Goal: Task Accomplishment & Management: Manage account settings

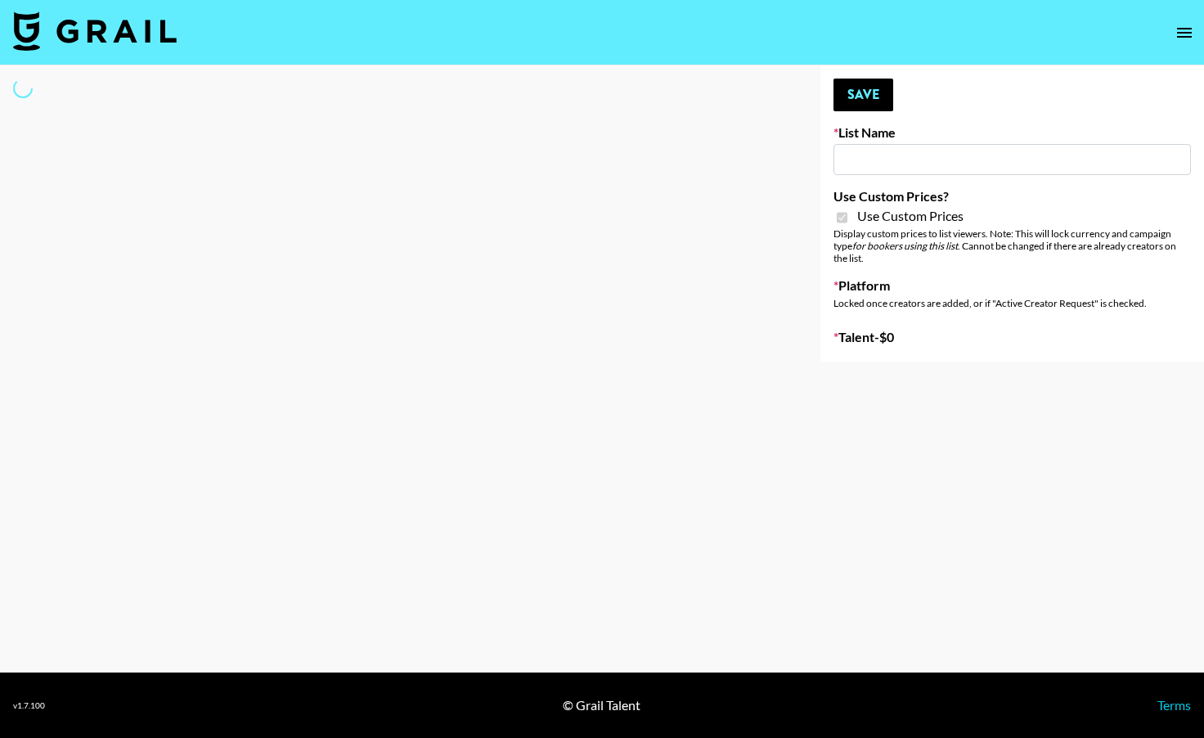
type input "Babbel - 3rd Sept"
checkbox input "true"
select select "Brand"
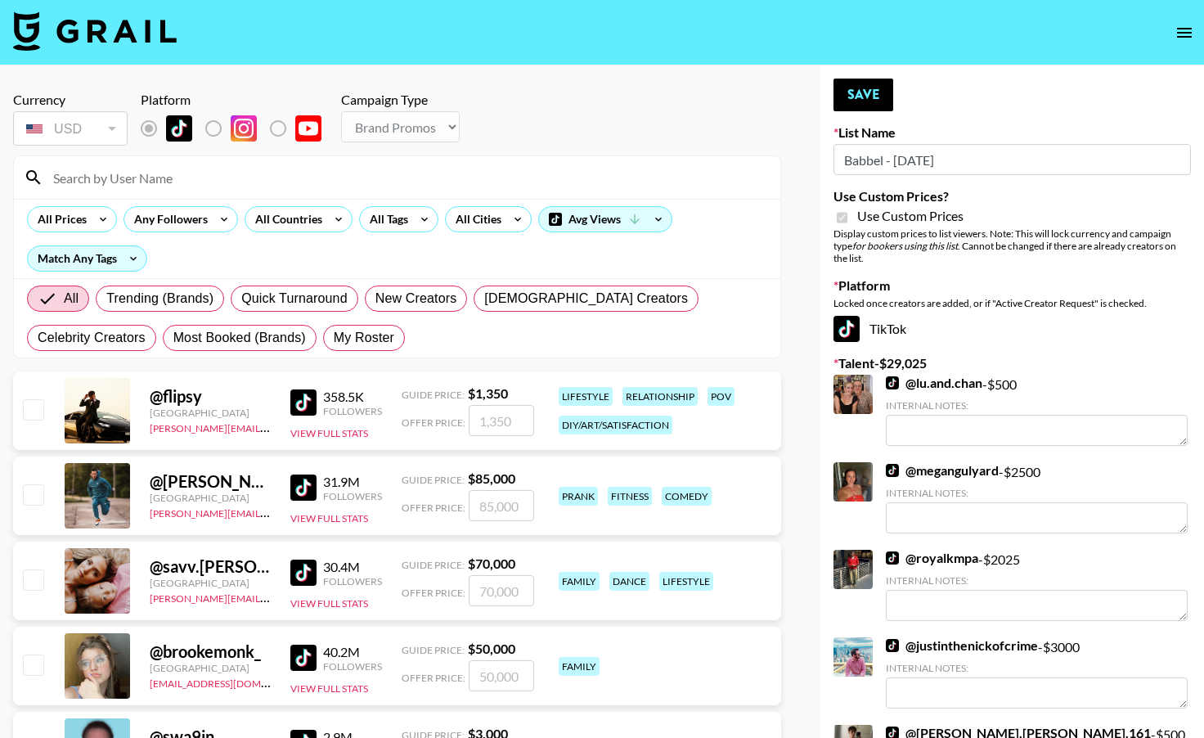
click at [334, 180] on input at bounding box center [406, 177] width 727 height 26
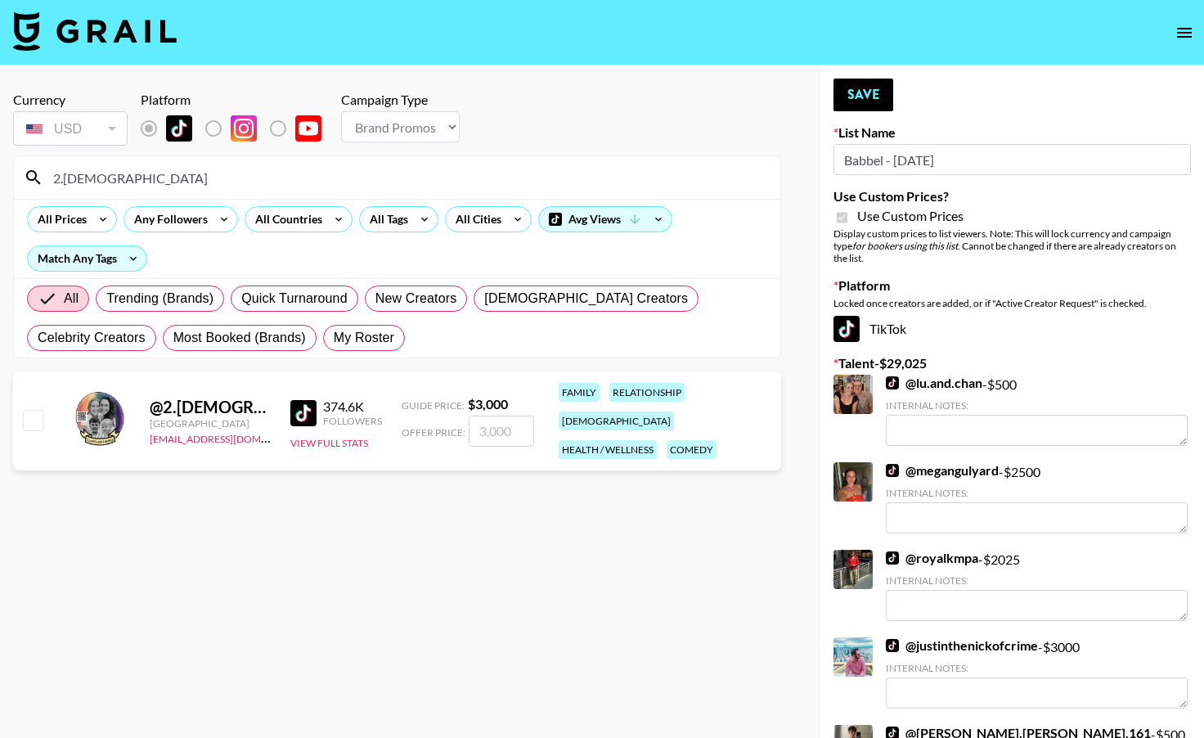
type input "2.[DEMOGRAPHIC_DATA]"
click at [36, 415] on input "checkbox" at bounding box center [33, 420] width 20 height 20
checkbox input "true"
type input "3000"
click at [866, 94] on button "Save" at bounding box center [863, 95] width 60 height 33
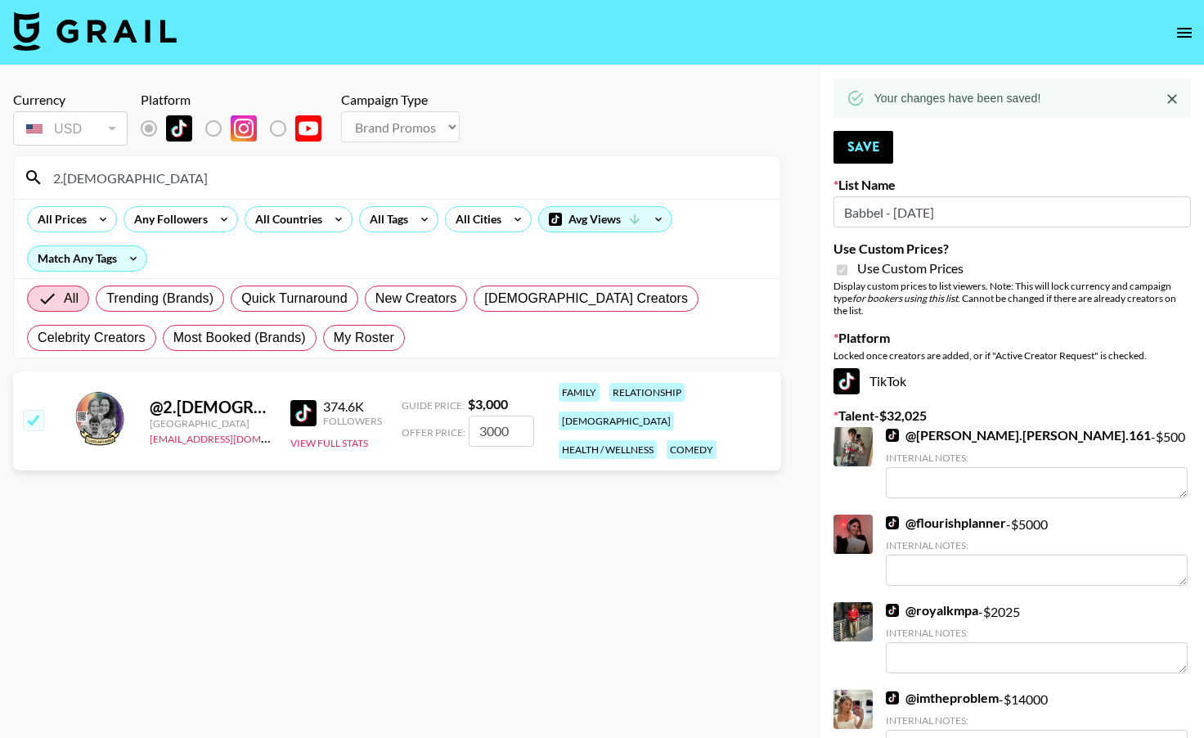
drag, startPoint x: 150, startPoint y: 182, endPoint x: 11, endPoint y: 150, distance: 142.8
click at [11, 150] on div "Currency USD USD ​ Platform Campaign Type Choose Type... Song Promos Brand Prom…" at bounding box center [397, 654] width 794 height 1178
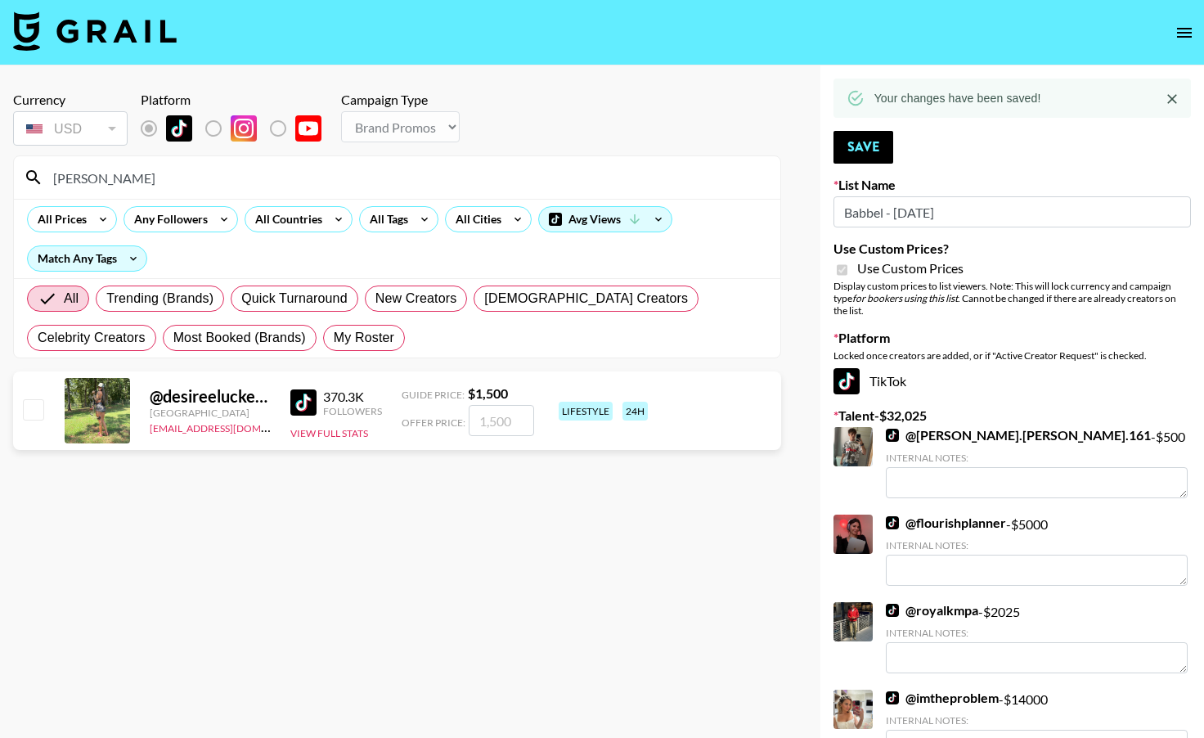
type input "desiree"
click at [38, 412] on input "checkbox" at bounding box center [33, 409] width 20 height 20
checkbox input "true"
type input "1500"
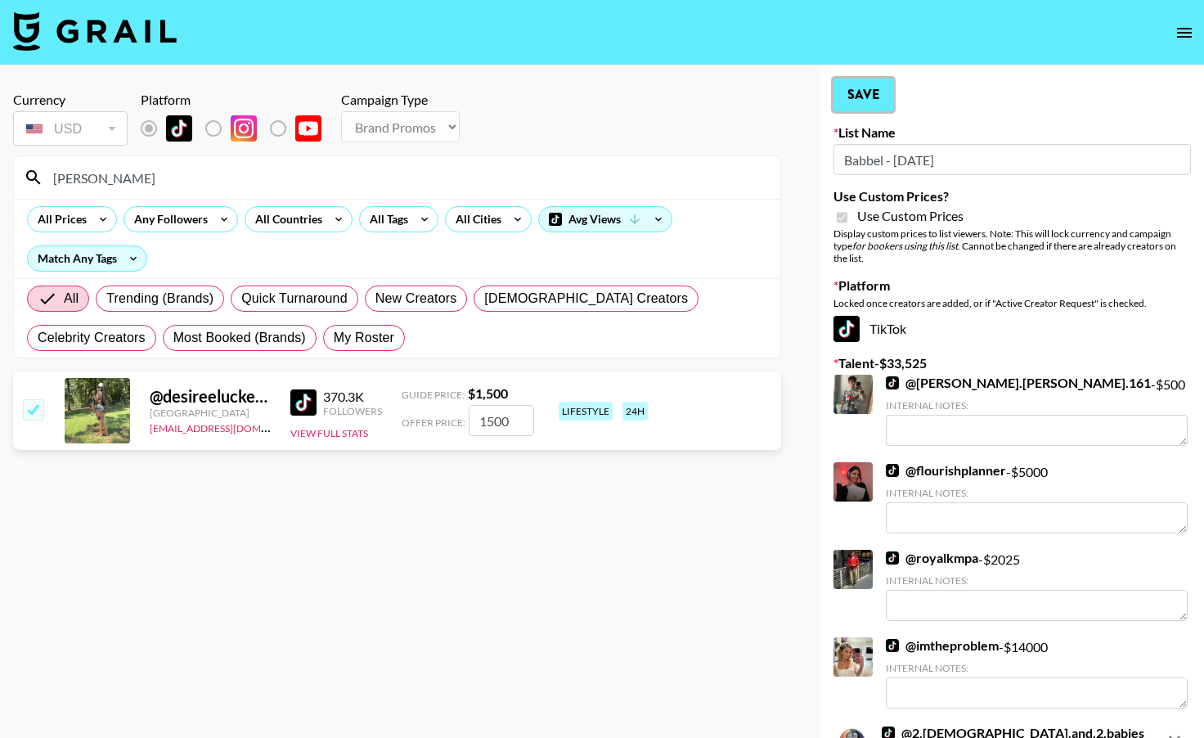
click at [860, 90] on button "Save" at bounding box center [863, 95] width 60 height 33
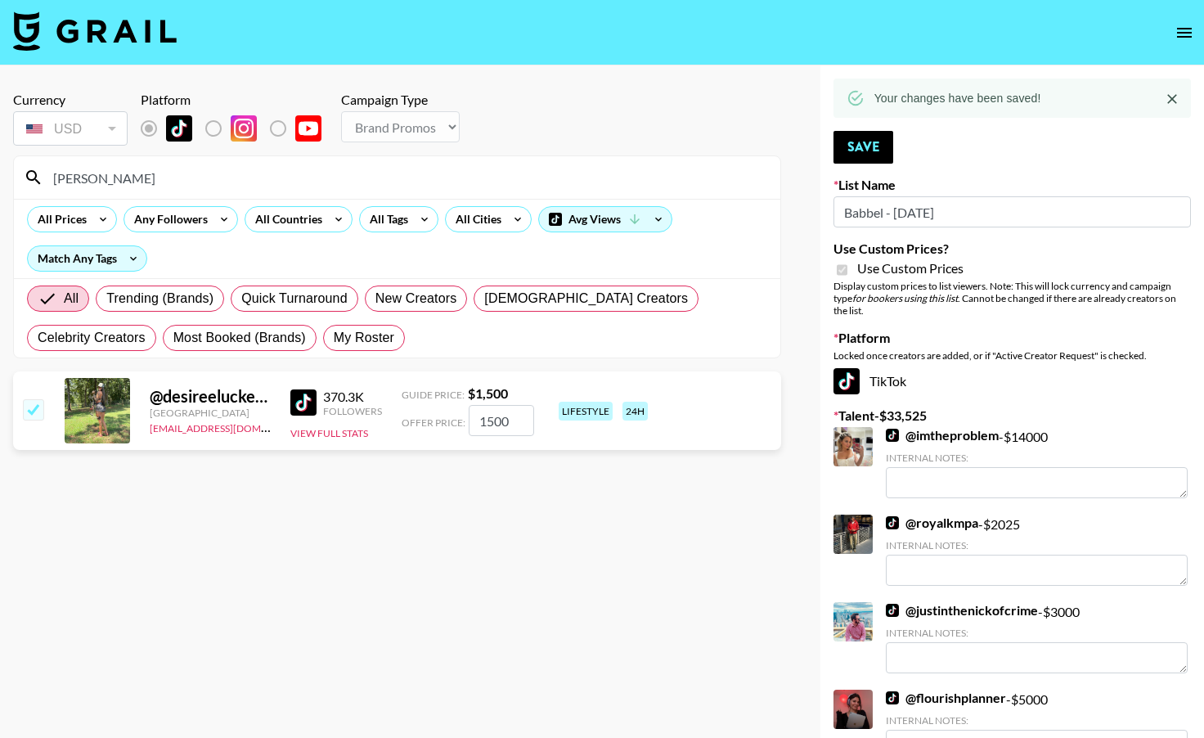
drag, startPoint x: 218, startPoint y: 179, endPoint x: 19, endPoint y: 177, distance: 198.7
click at [19, 177] on div "desiree" at bounding box center [397, 177] width 766 height 43
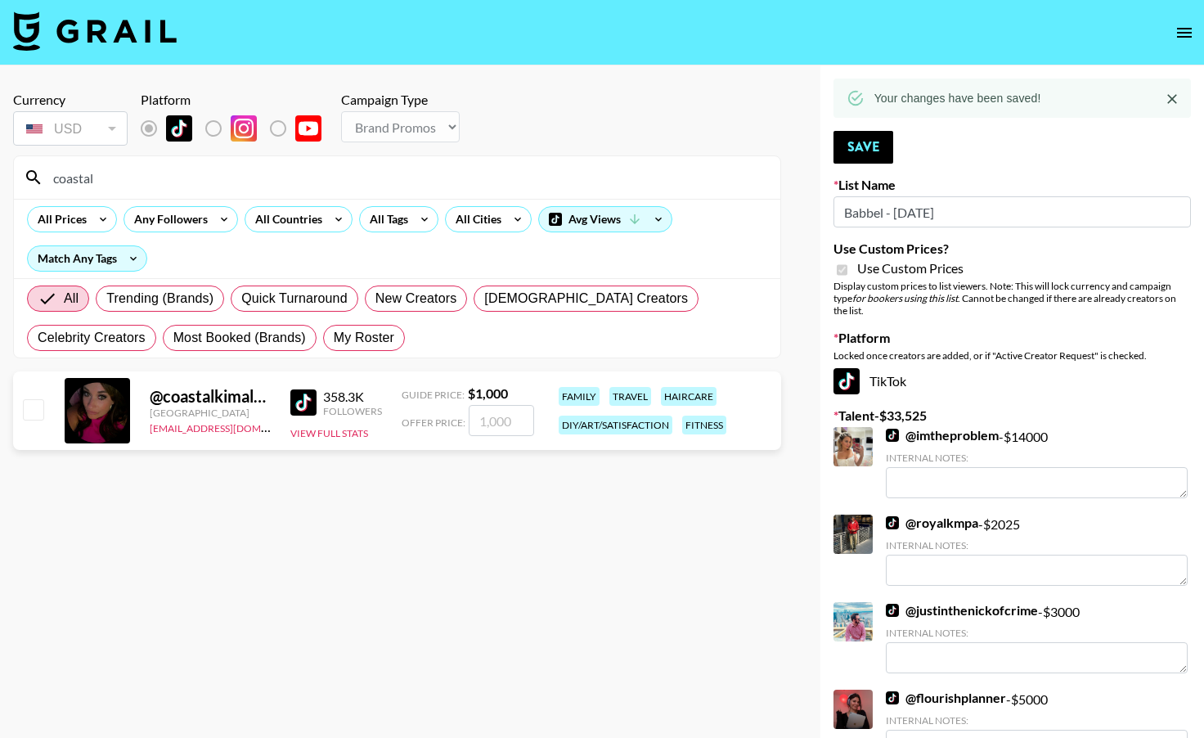
type input "coastal"
click at [34, 415] on input "checkbox" at bounding box center [33, 409] width 20 height 20
checkbox input "true"
type input "1000"
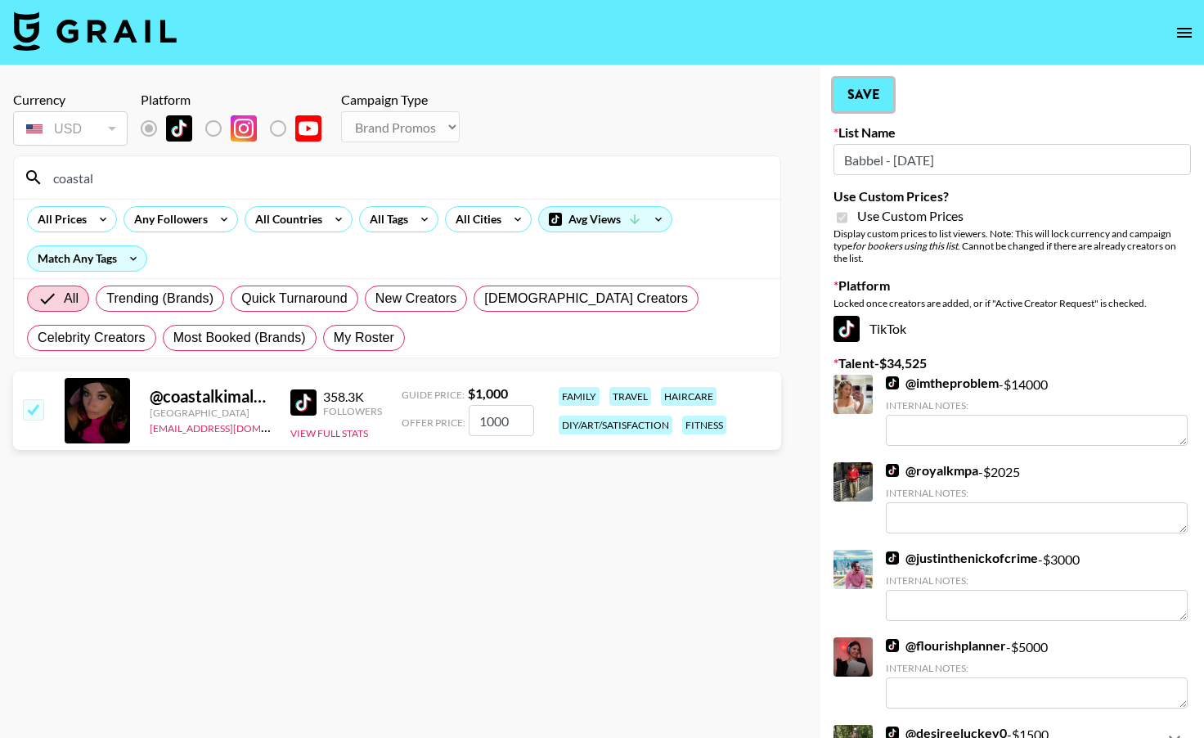
click at [876, 97] on button "Save" at bounding box center [863, 95] width 60 height 33
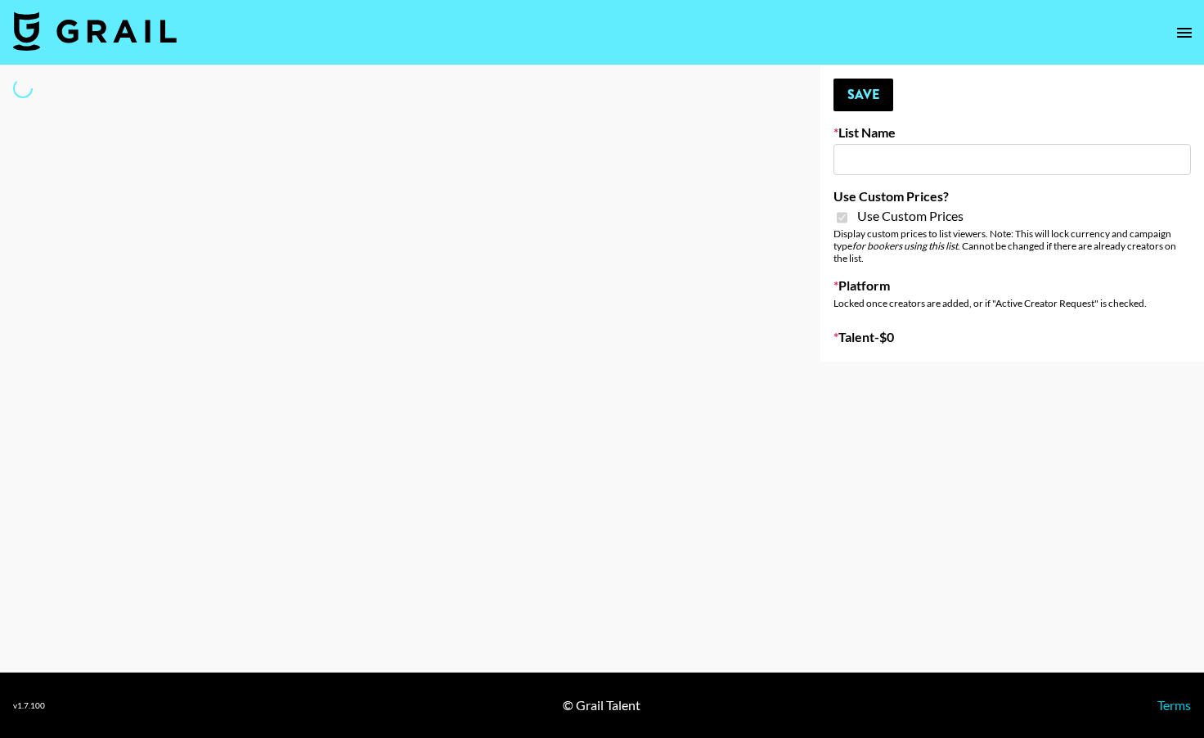
type input "FaceApp - [DATE]"
checkbox input "true"
select select "Brand"
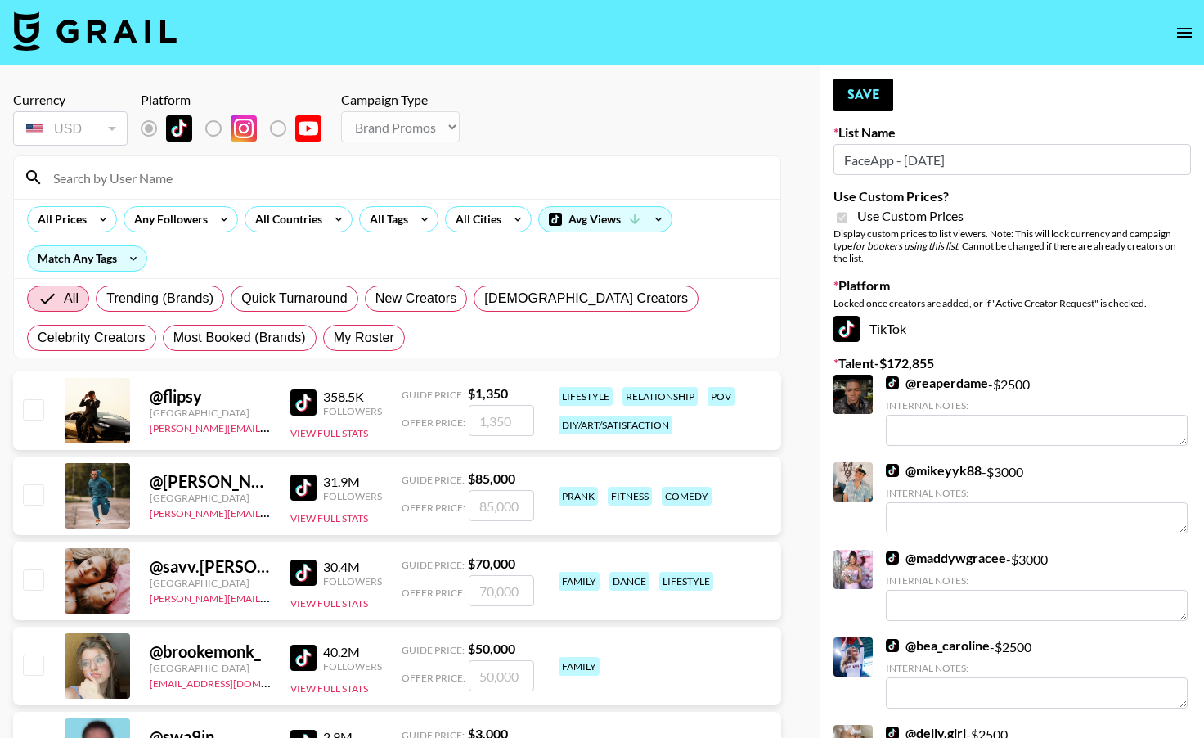
click at [399, 180] on input at bounding box center [406, 177] width 727 height 26
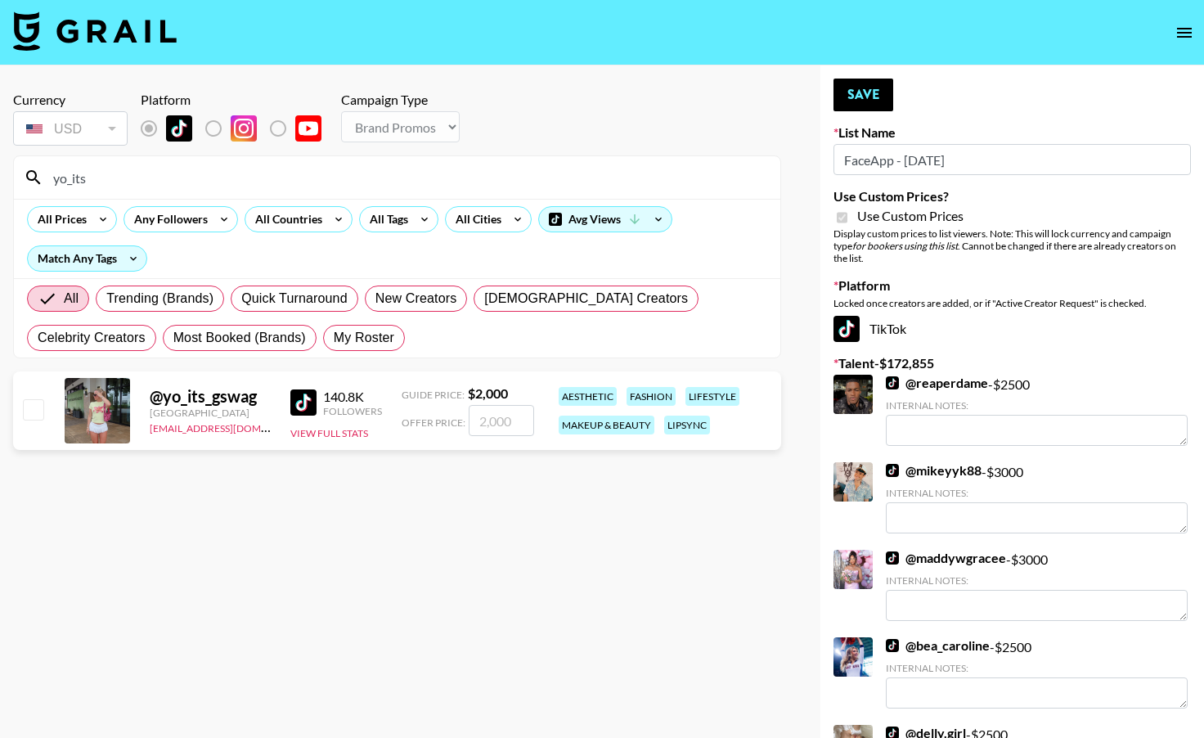
type input "yo_its"
click at [50, 409] on div "@ yo_its_gswag United States se@grail-talent.com 140.8K Followers View Full Sta…" at bounding box center [397, 410] width 768 height 79
click at [45, 409] on div "@ yo_its_gswag United States se@grail-talent.com 140.8K Followers View Full Sta…" at bounding box center [397, 410] width 768 height 79
click at [39, 409] on input "checkbox" at bounding box center [33, 409] width 20 height 20
checkbox input "true"
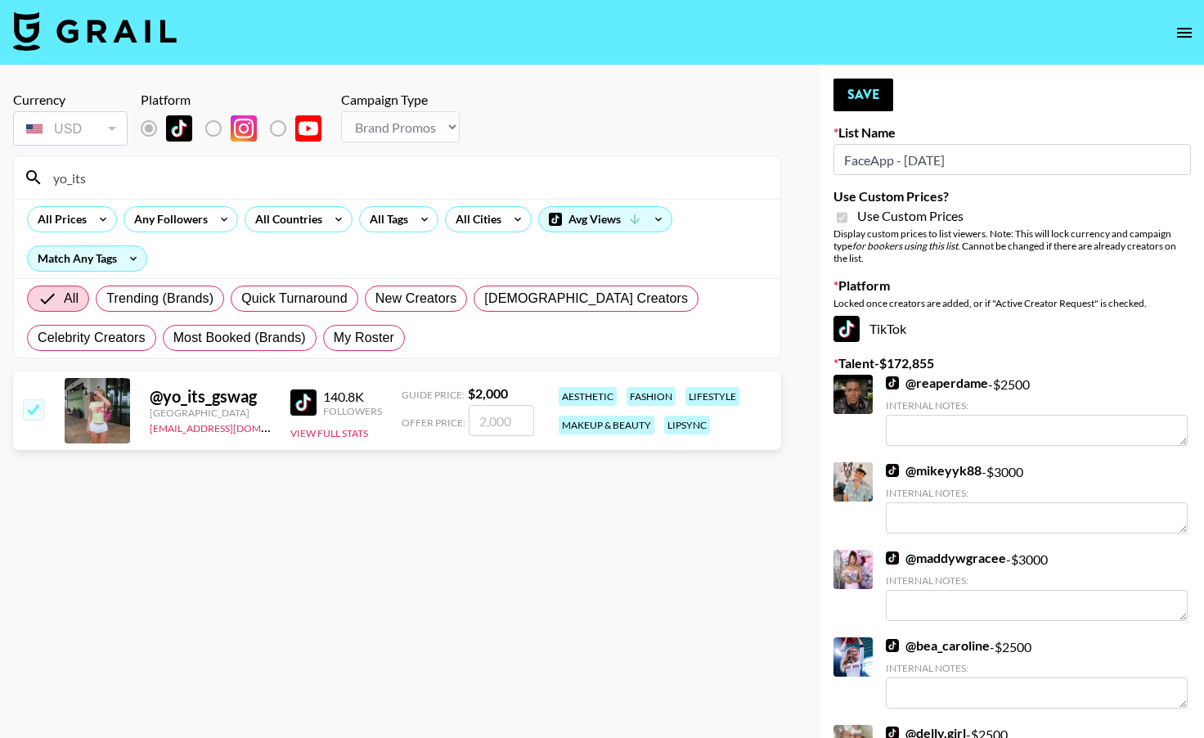
type input "2000"
click at [868, 90] on button "Save" at bounding box center [863, 95] width 60 height 33
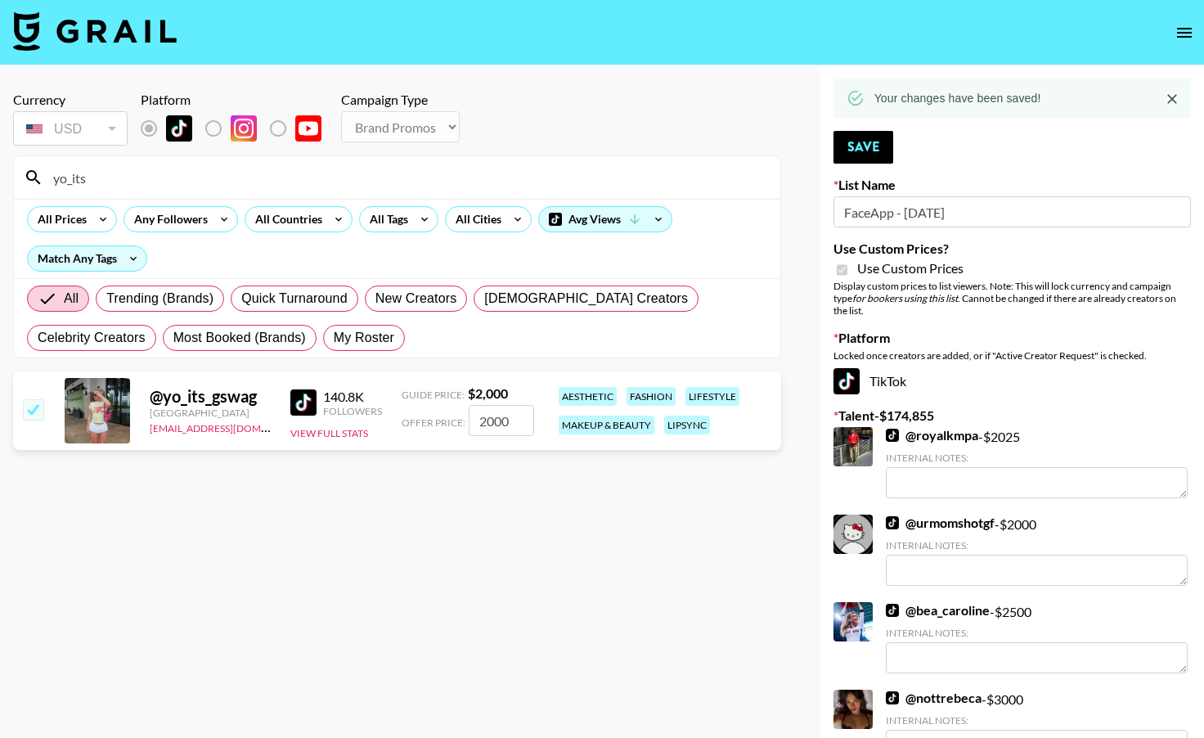
drag, startPoint x: 262, startPoint y: 178, endPoint x: -22, endPoint y: 176, distance: 283.8
type input "kaylan"
click at [42, 414] on input "checkbox" at bounding box center [33, 409] width 20 height 20
checkbox input "true"
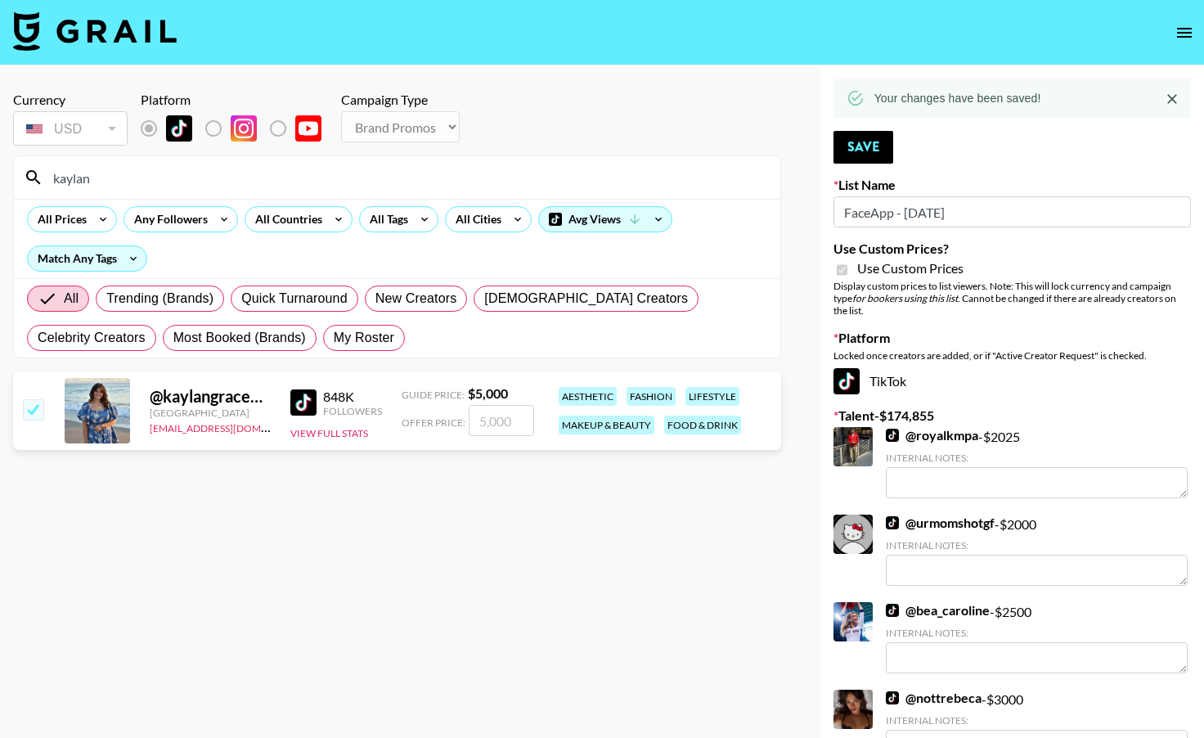
type input "5000"
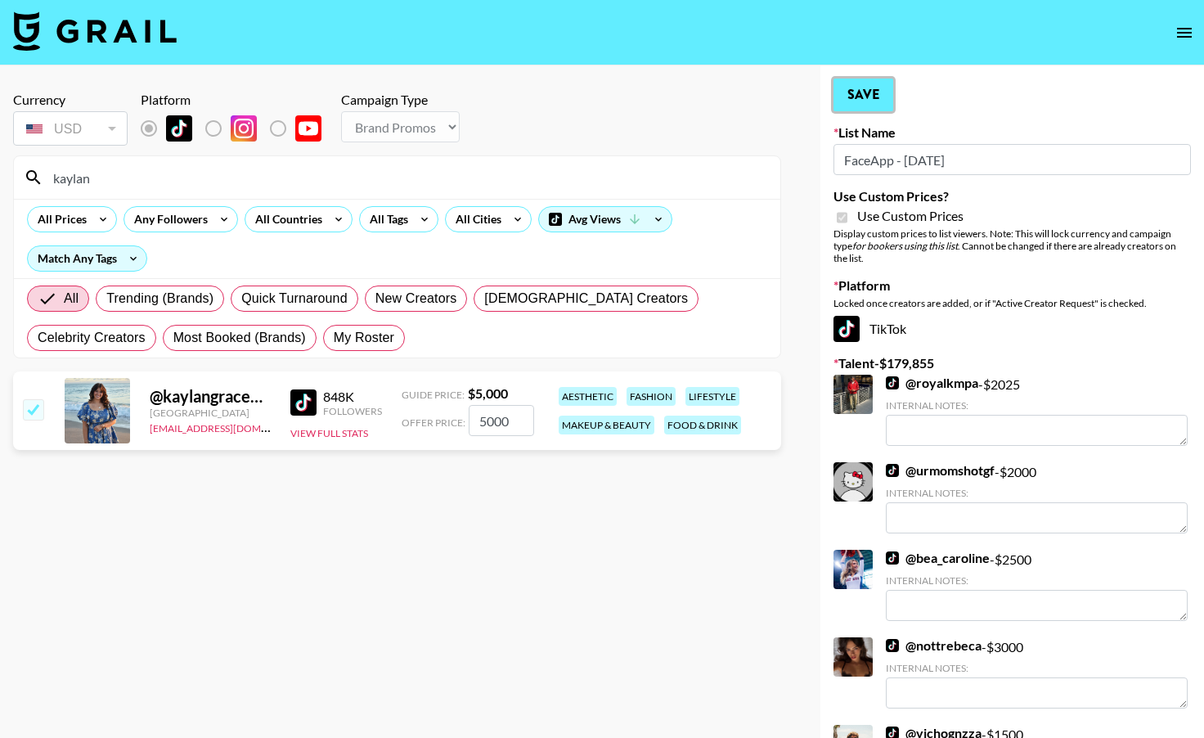
click at [863, 97] on button "Save" at bounding box center [863, 95] width 60 height 33
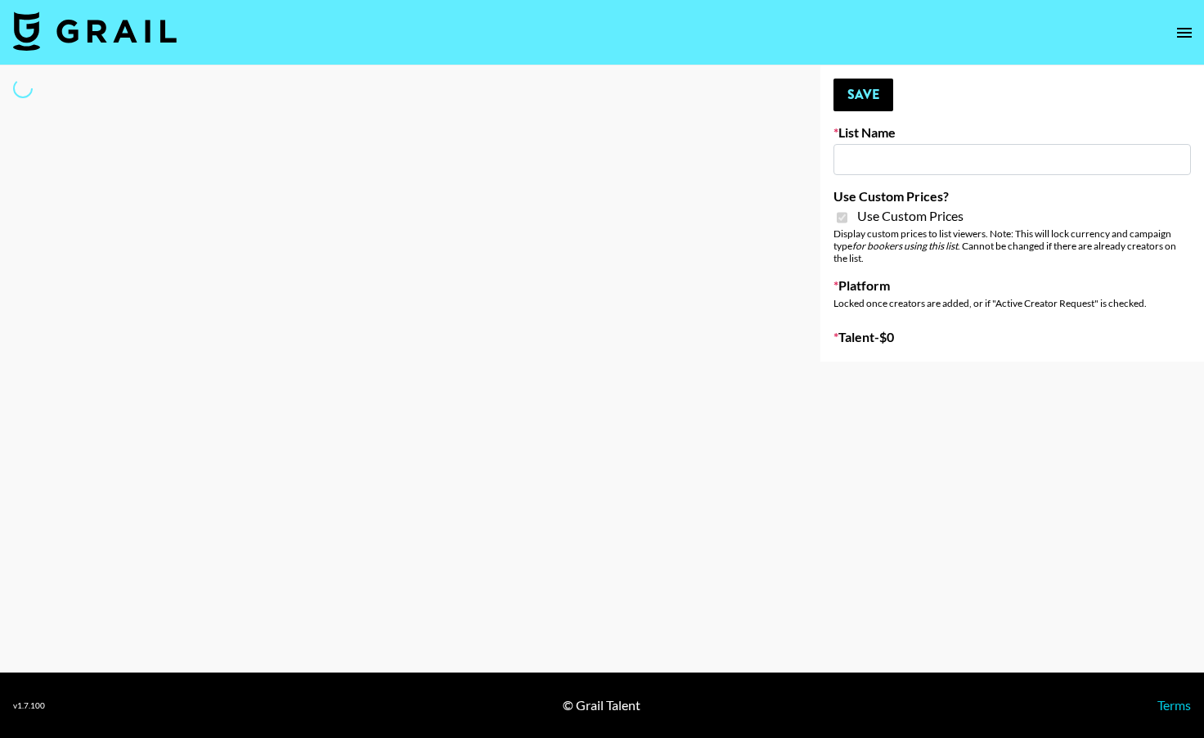
type input "Axis-Y - [DATE]"
checkbox input "true"
select select "Brand"
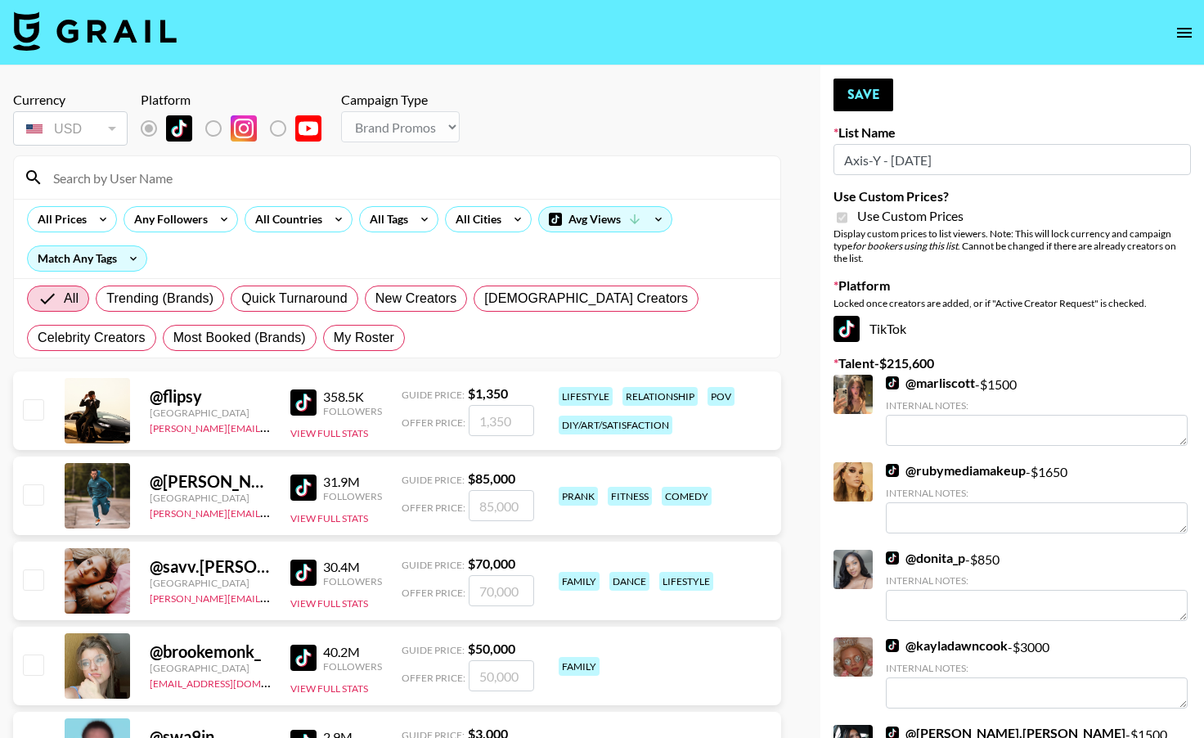
click at [246, 168] on input at bounding box center [406, 177] width 727 height 26
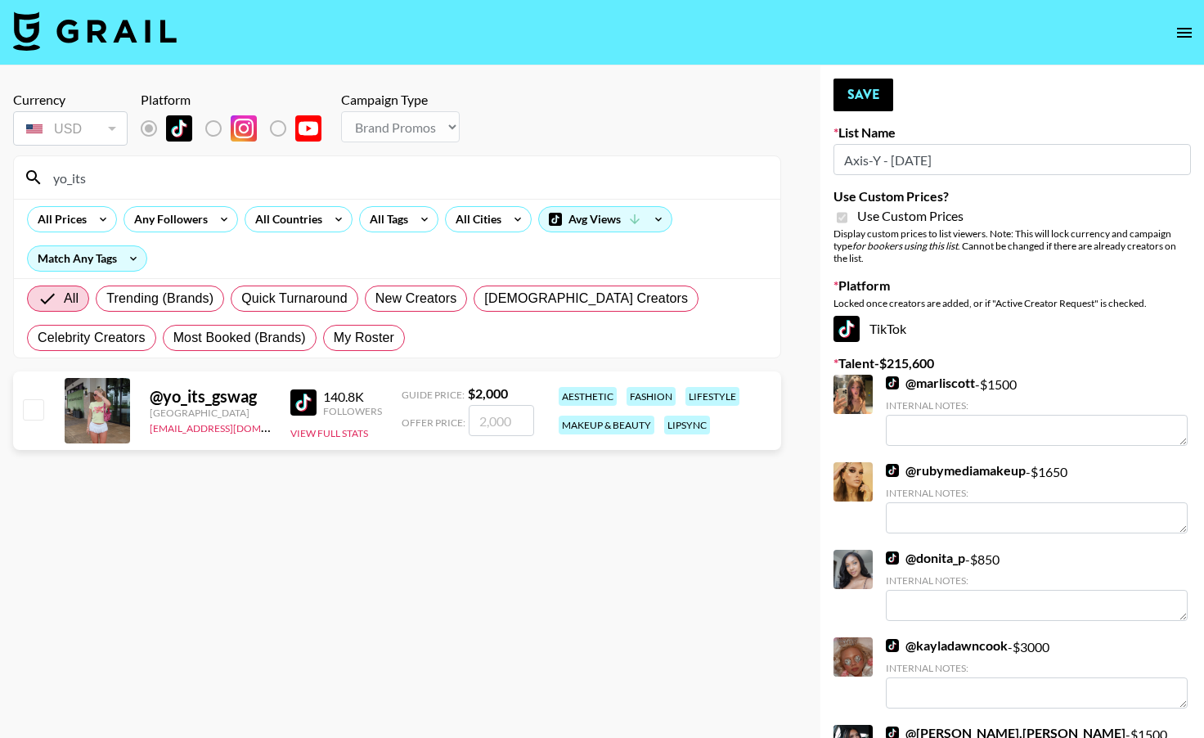
type input "yo_its"
click at [47, 415] on div "@ yo_its_gswag United States se@grail-talent.com 140.8K Followers View Full Sta…" at bounding box center [397, 410] width 768 height 79
click at [34, 412] on input "checkbox" at bounding box center [33, 409] width 20 height 20
checkbox input "true"
type input "2000"
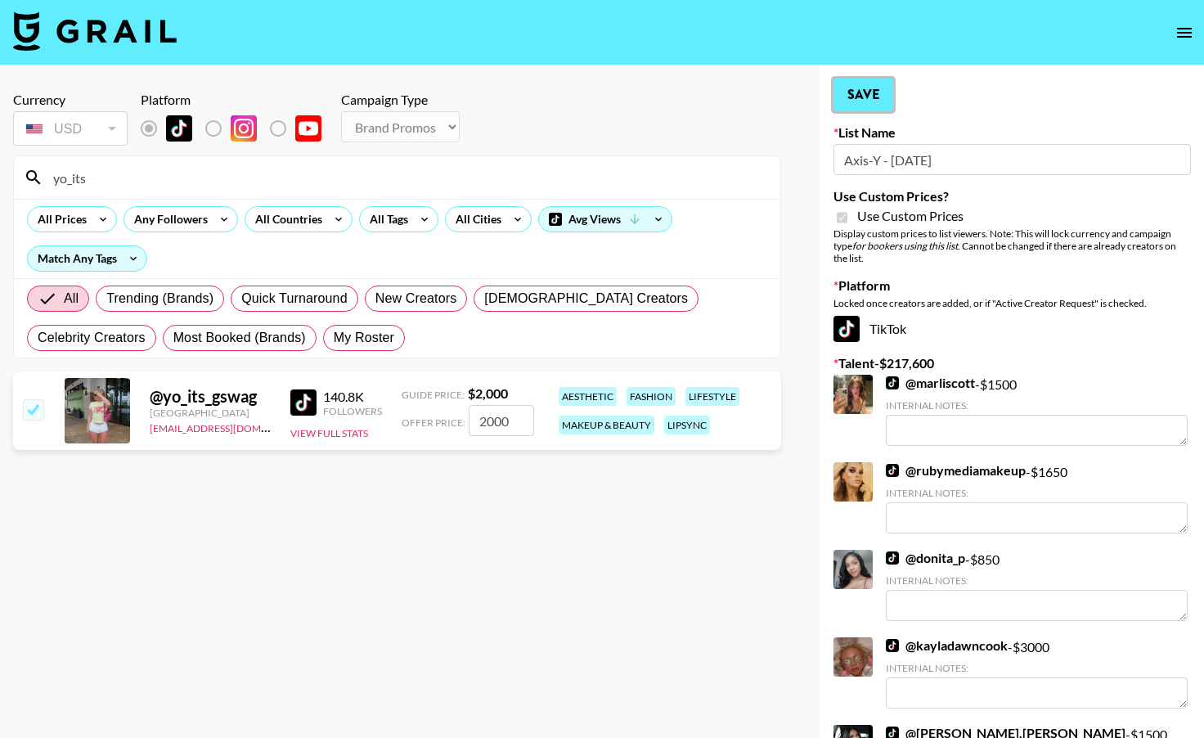
click at [879, 83] on button "Save" at bounding box center [863, 95] width 60 height 33
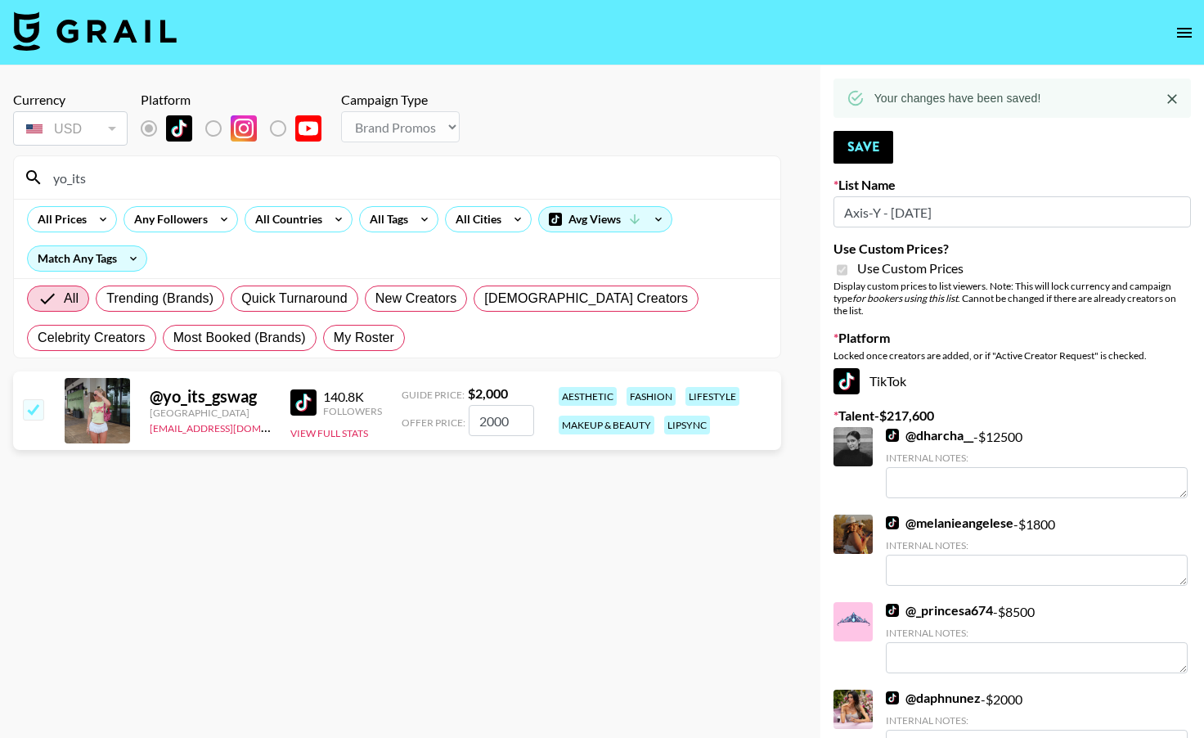
drag, startPoint x: 87, startPoint y: 173, endPoint x: -7, endPoint y: 170, distance: 94.1
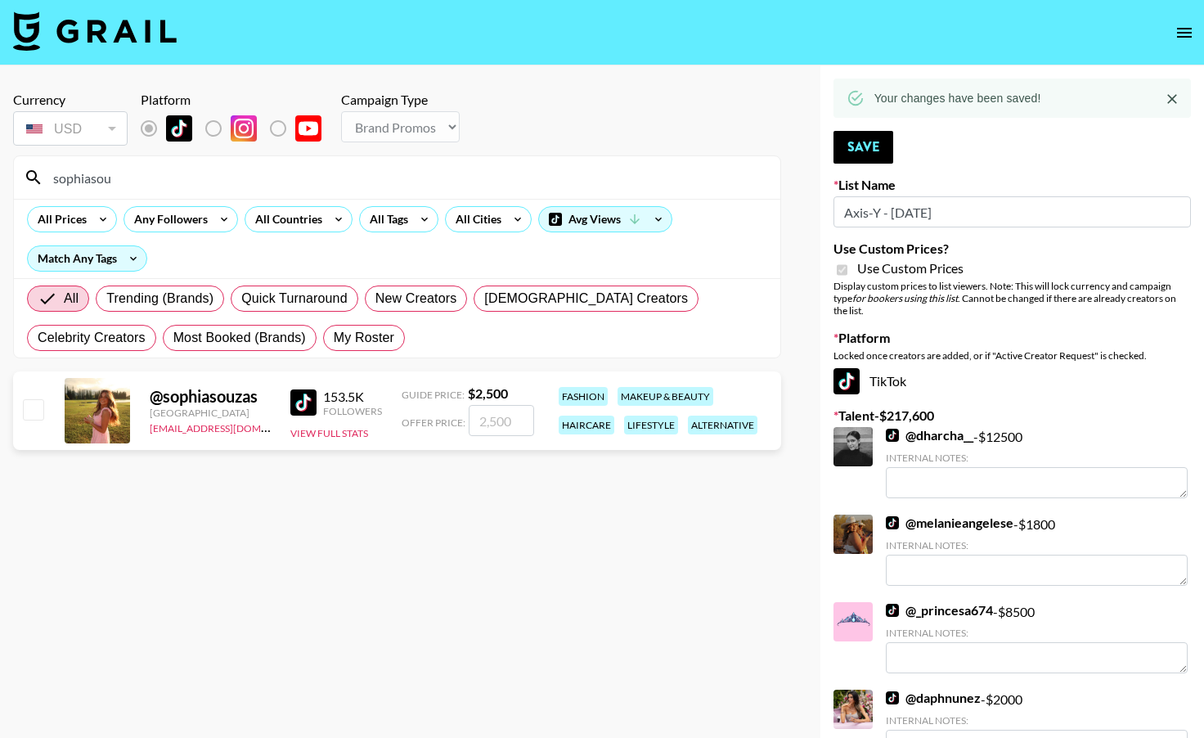
type input "sophiasou"
click at [40, 417] on input "checkbox" at bounding box center [33, 409] width 20 height 20
checkbox input "true"
type input "2500"
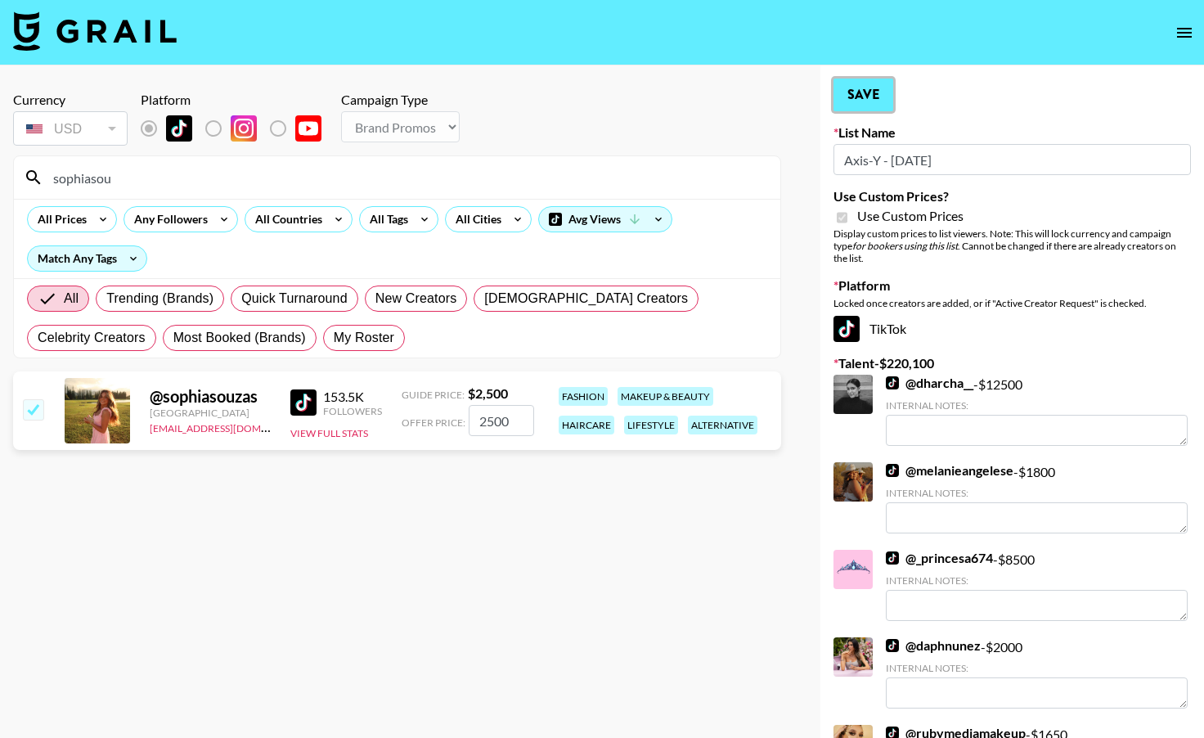
click at [883, 94] on button "Save" at bounding box center [863, 95] width 60 height 33
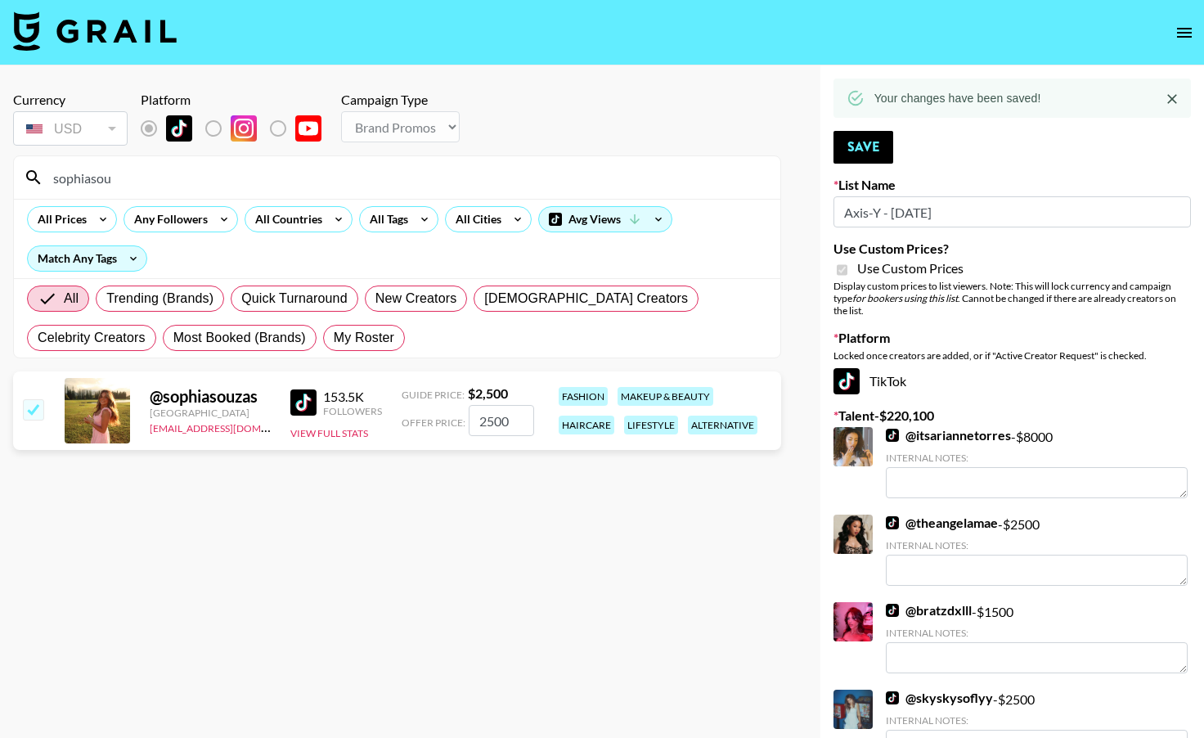
drag, startPoint x: 150, startPoint y: 177, endPoint x: 32, endPoint y: 173, distance: 118.6
click at [32, 173] on div "sophiasou" at bounding box center [397, 177] width 766 height 43
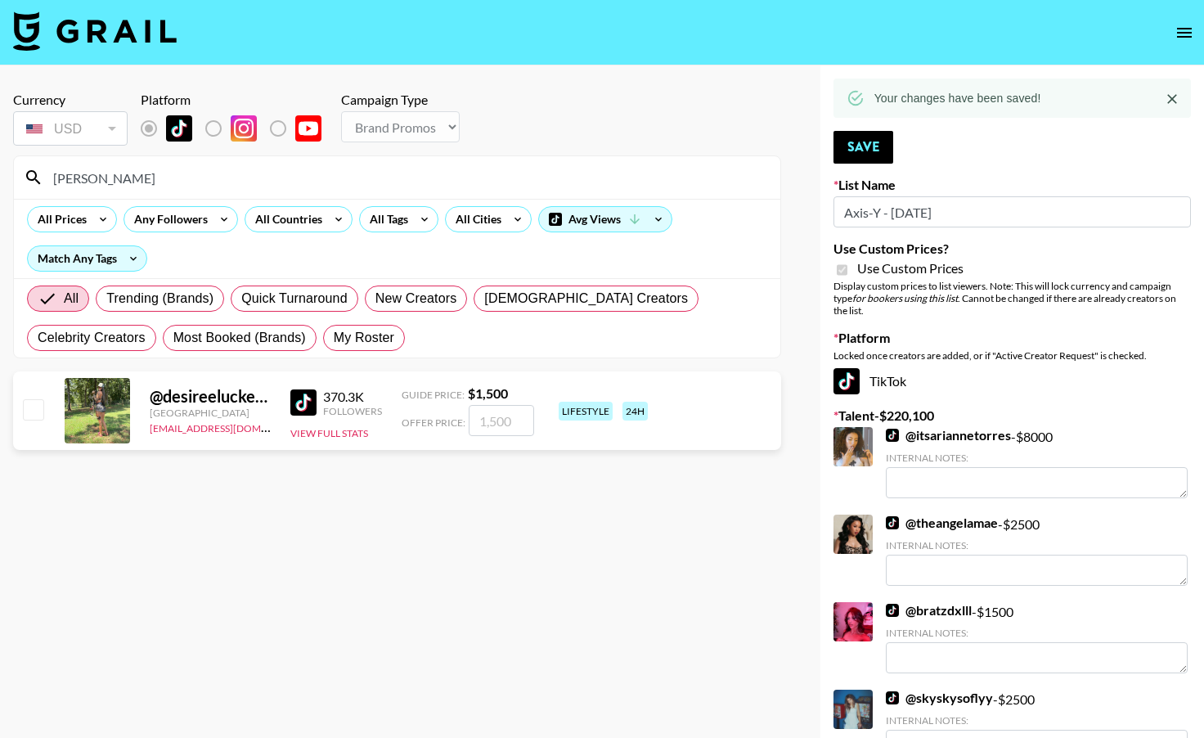
type input "[PERSON_NAME]"
click at [37, 413] on input "checkbox" at bounding box center [33, 409] width 20 height 20
checkbox input "true"
type input "1500"
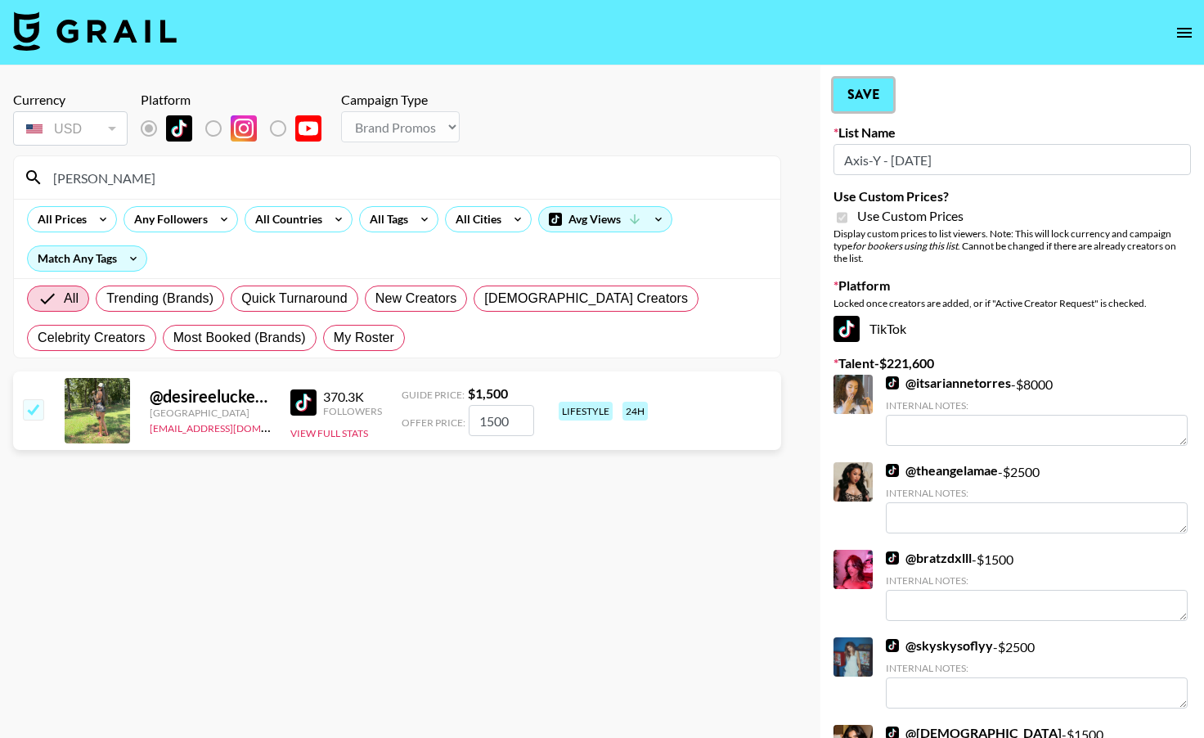
click at [878, 99] on button "Save" at bounding box center [863, 95] width 60 height 33
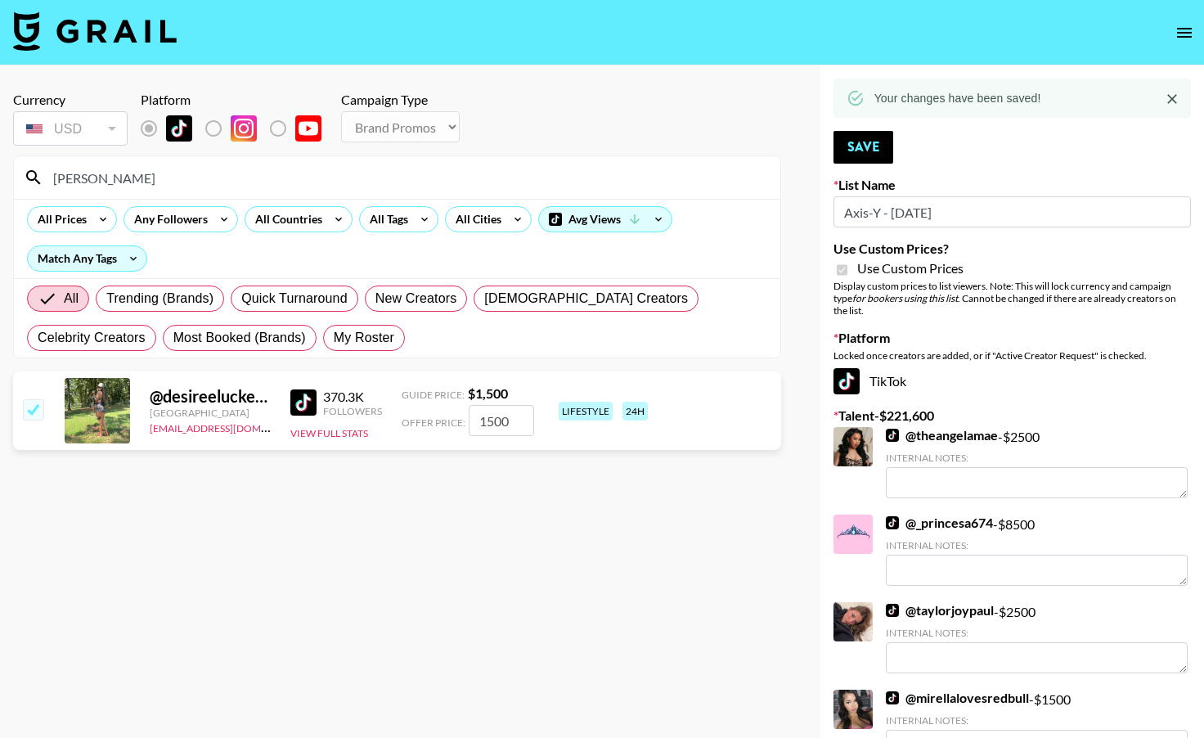
drag, startPoint x: 152, startPoint y: 169, endPoint x: -93, endPoint y: 184, distance: 245.8
type input "natalya"
click at [43, 404] on input "checkbox" at bounding box center [33, 409] width 20 height 20
checkbox input "true"
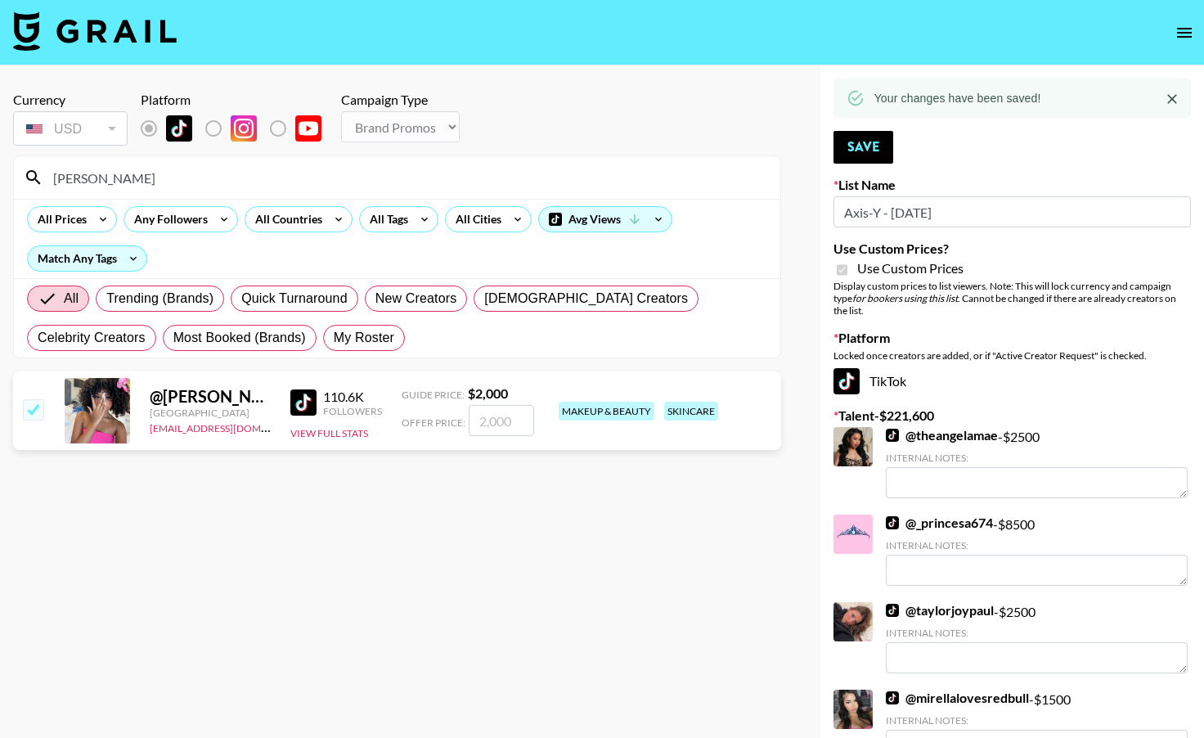
type input "2000"
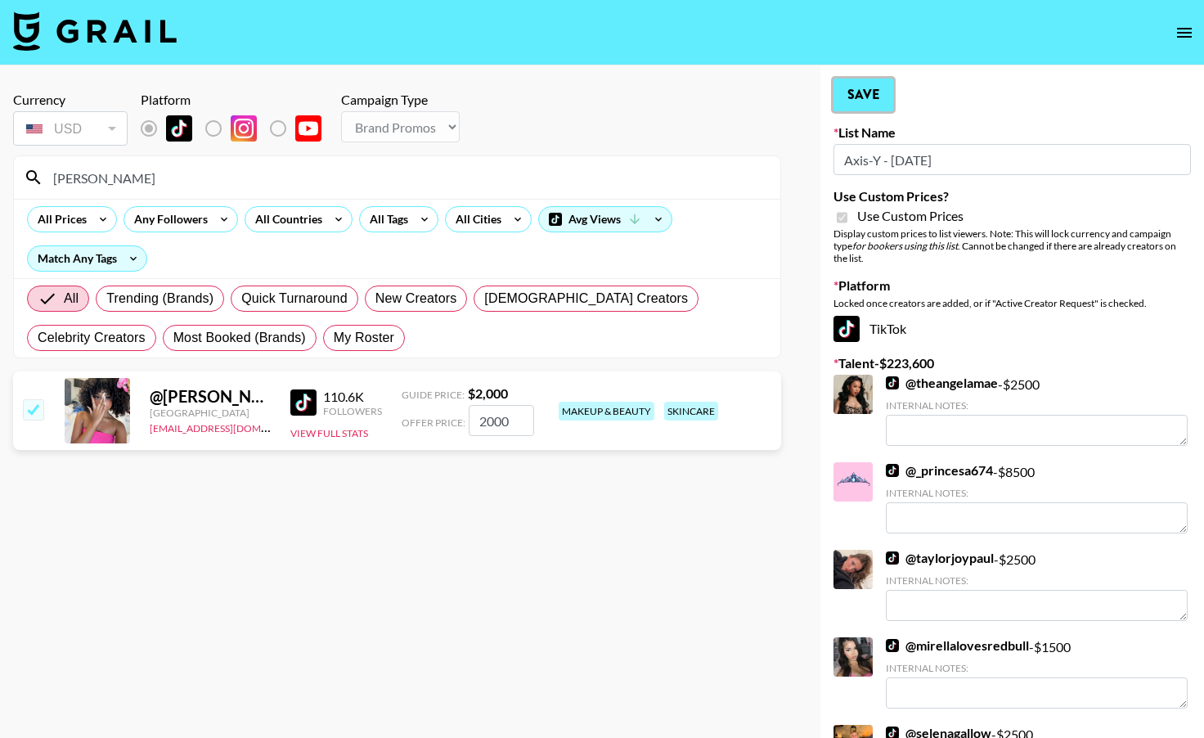
click at [874, 93] on button "Save" at bounding box center [863, 95] width 60 height 33
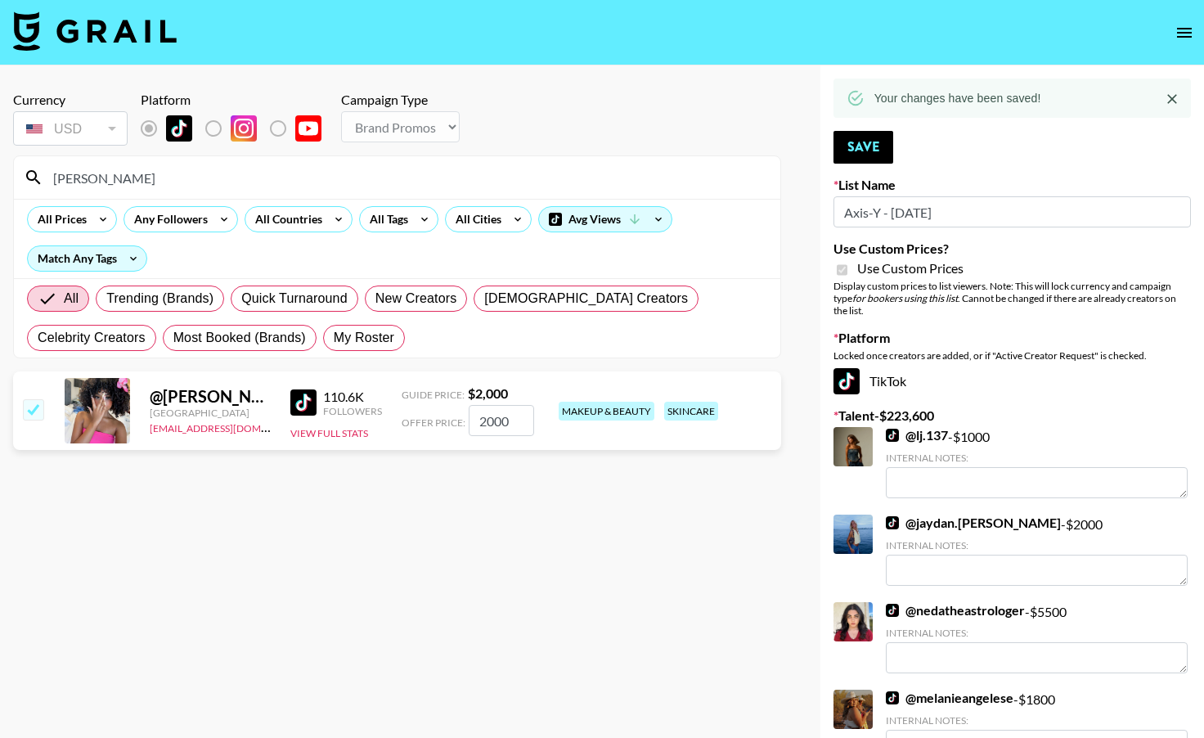
drag, startPoint x: 119, startPoint y: 177, endPoint x: -4, endPoint y: 178, distance: 122.7
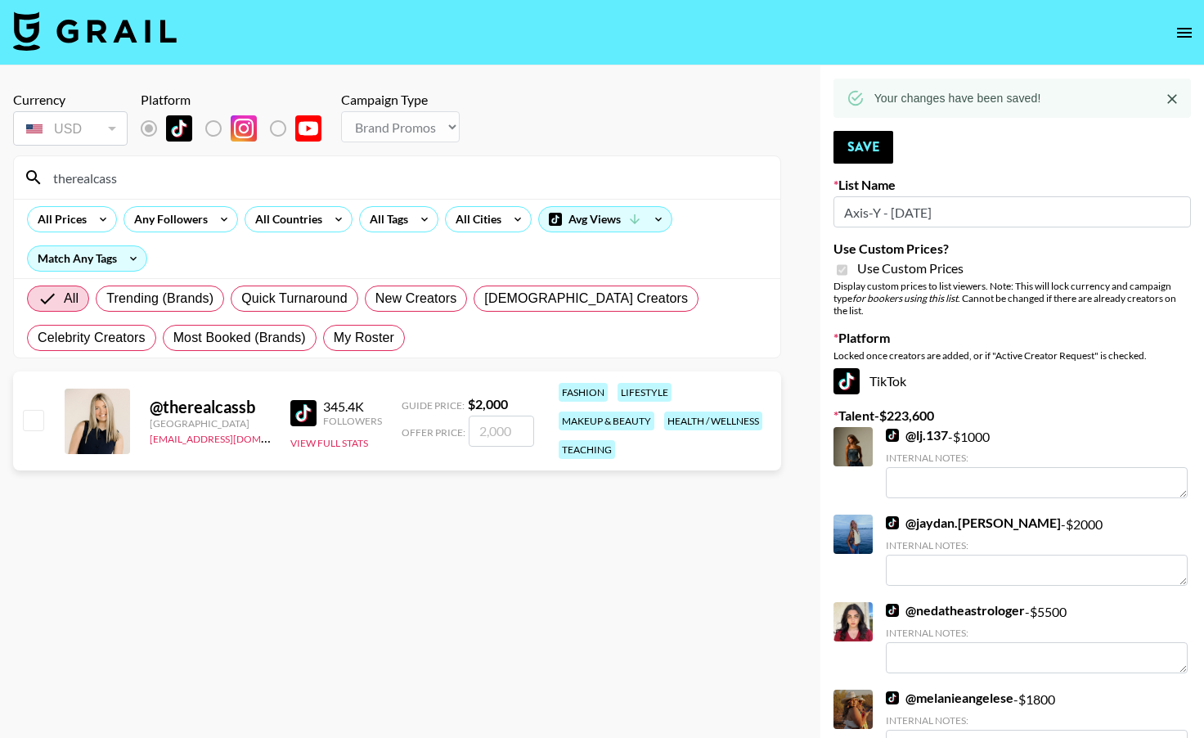
type input "therealcass"
click at [38, 415] on input "checkbox" at bounding box center [33, 420] width 20 height 20
checkbox input "true"
type input "2000"
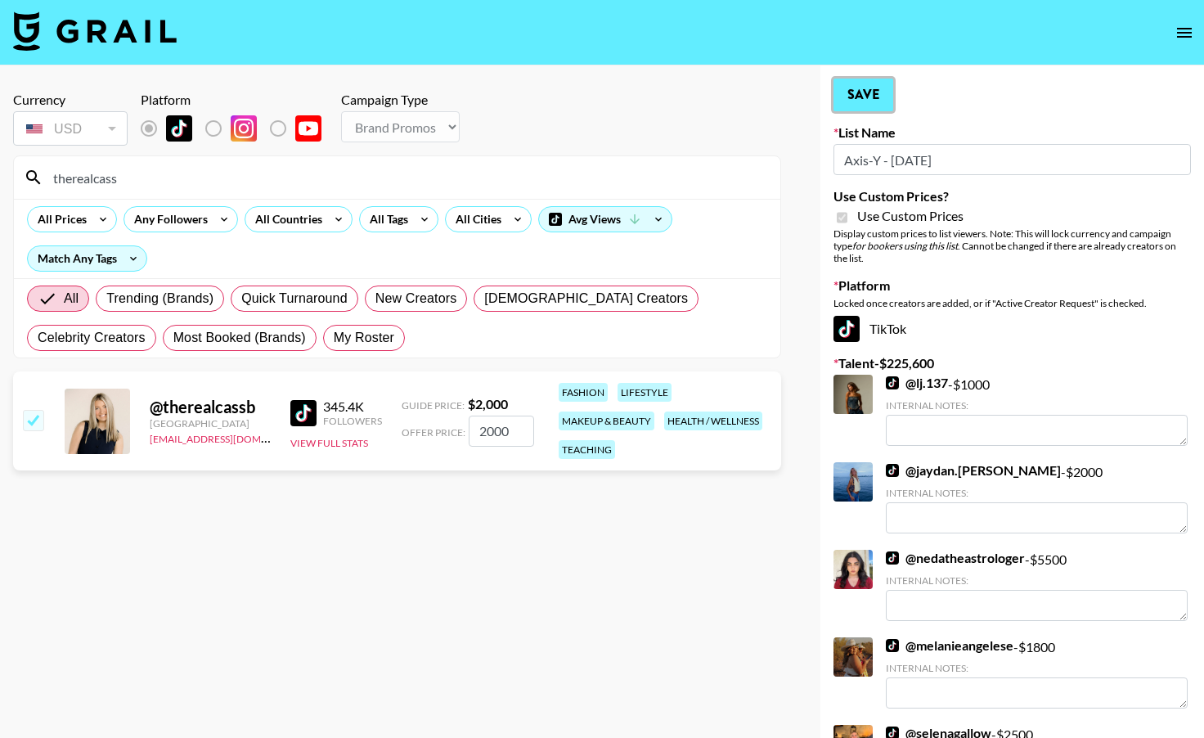
click at [855, 98] on button "Save" at bounding box center [863, 95] width 60 height 33
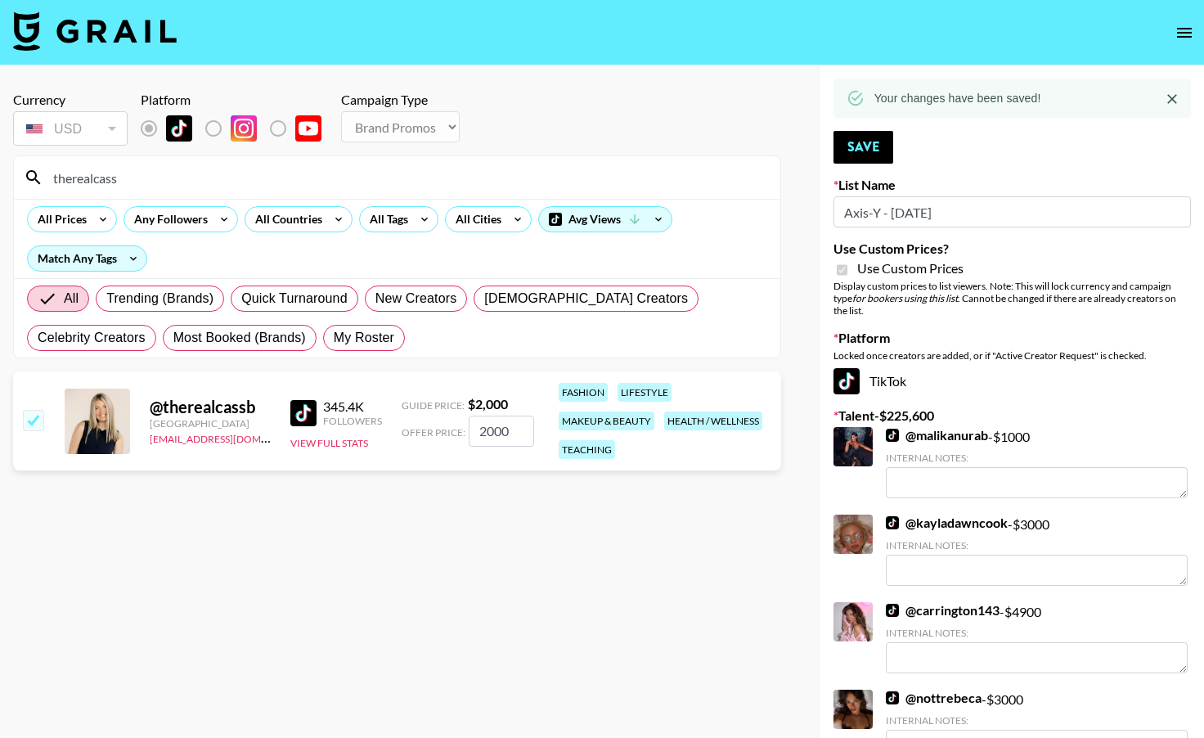
drag, startPoint x: 226, startPoint y: 174, endPoint x: 74, endPoint y: 165, distance: 152.4
click at [74, 165] on input "therealcass" at bounding box center [406, 177] width 727 height 26
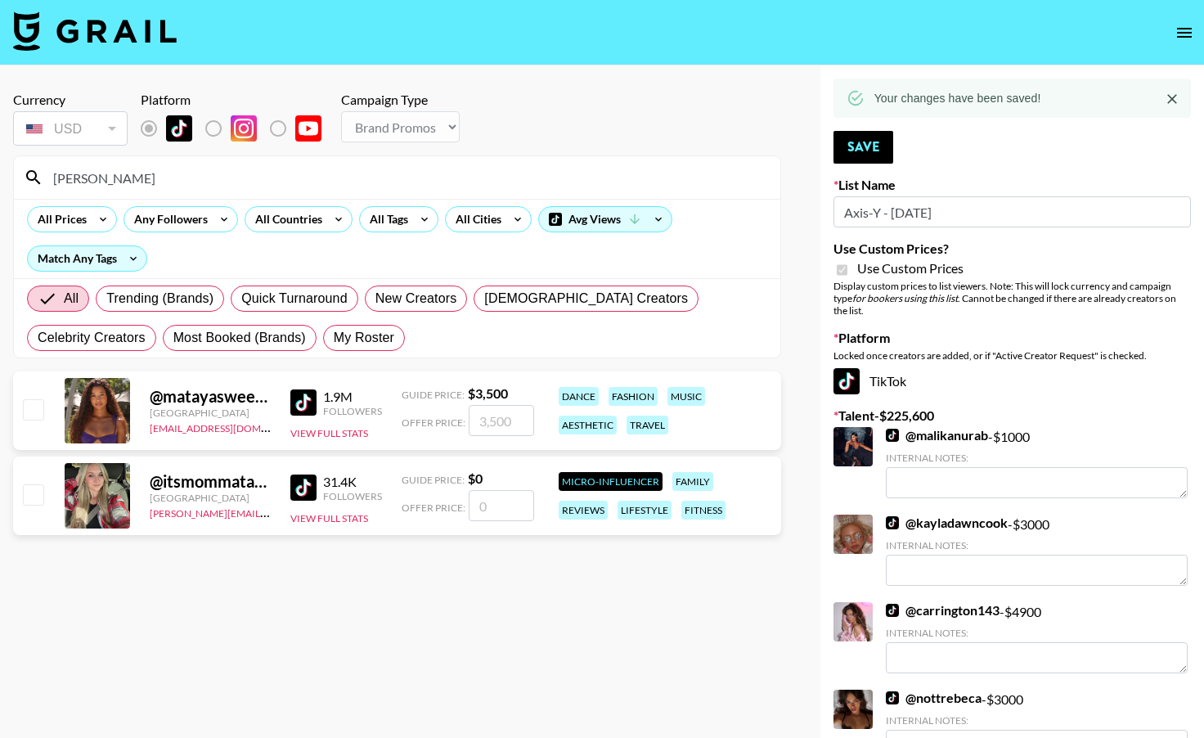
type input "[PERSON_NAME]"
click at [38, 413] on input "checkbox" at bounding box center [33, 409] width 20 height 20
checkbox input "true"
type input "3500"
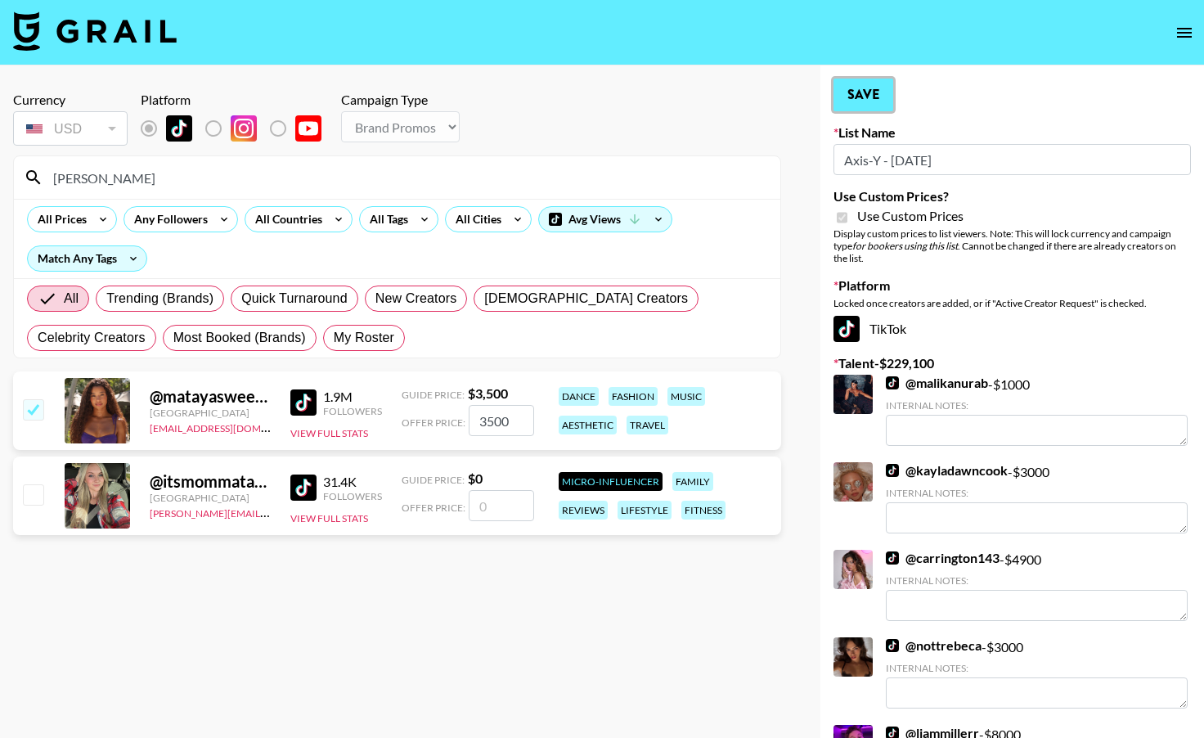
click at [868, 99] on button "Save" at bounding box center [863, 95] width 60 height 33
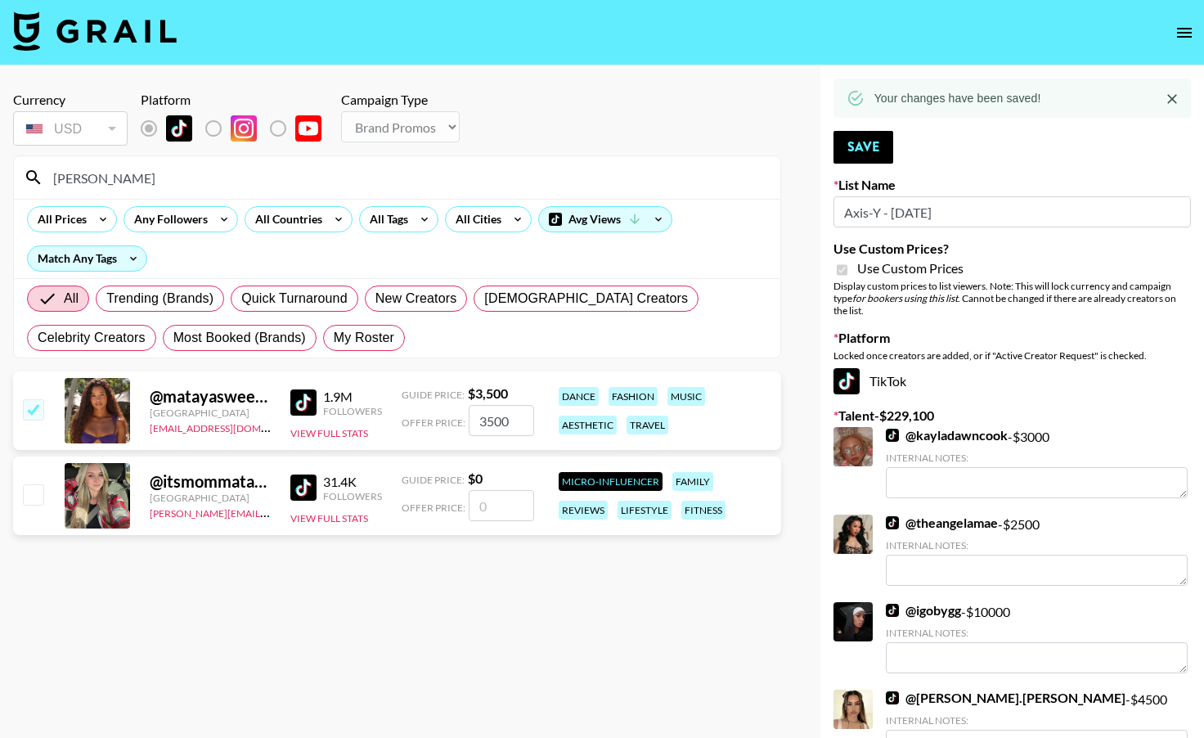
drag, startPoint x: 239, startPoint y: 186, endPoint x: 30, endPoint y: 172, distance: 209.0
click at [30, 174] on div "[PERSON_NAME]" at bounding box center [397, 177] width 766 height 43
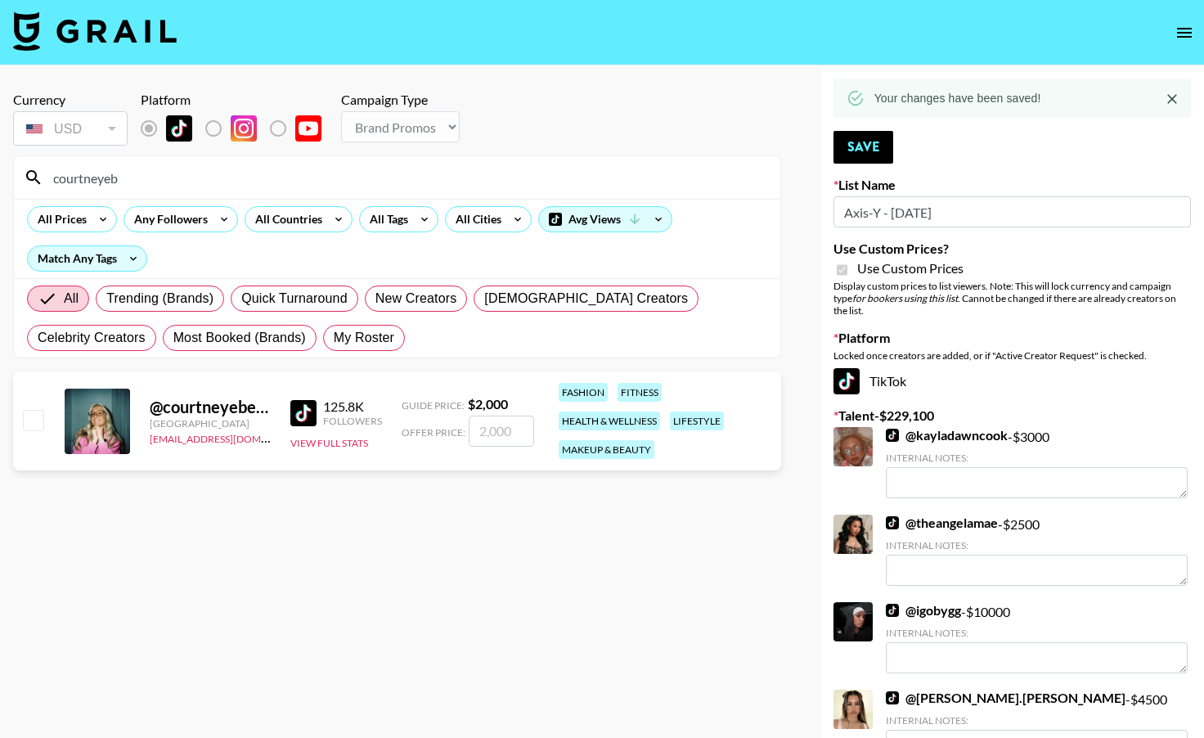
type input "courtneyeb"
click at [37, 428] on input "checkbox" at bounding box center [33, 420] width 20 height 20
checkbox input "true"
type input "2000"
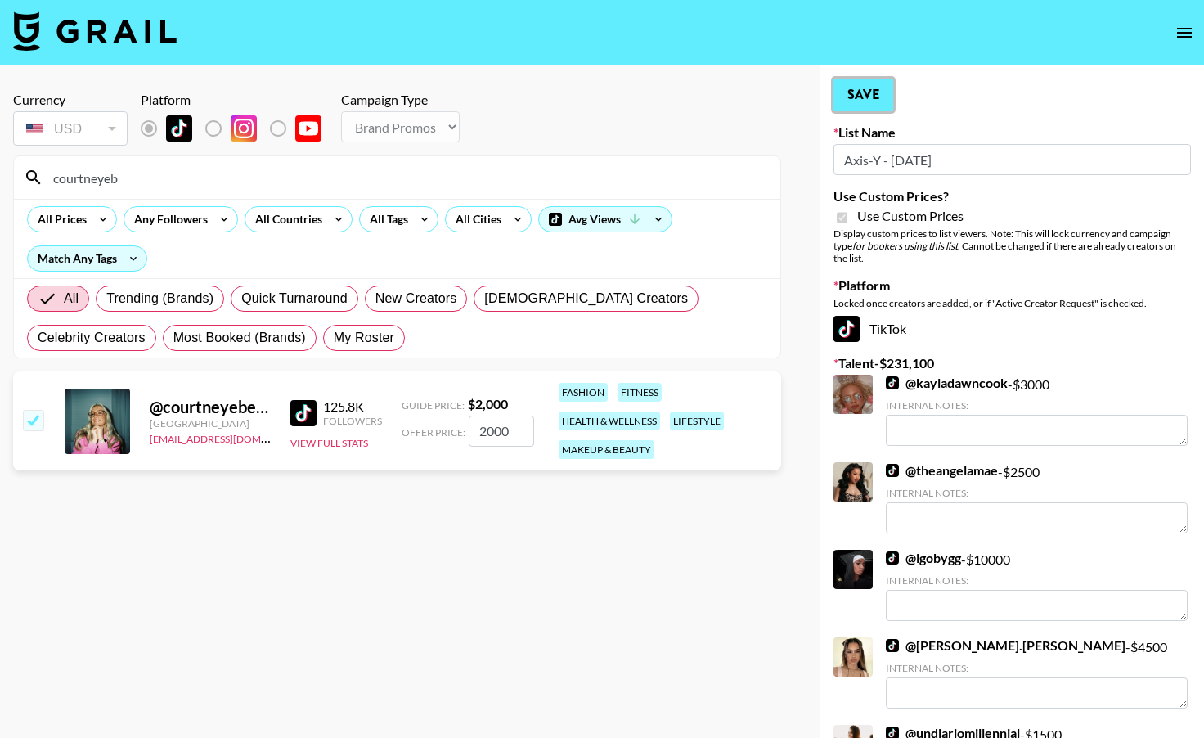
click at [859, 91] on button "Save" at bounding box center [863, 95] width 60 height 33
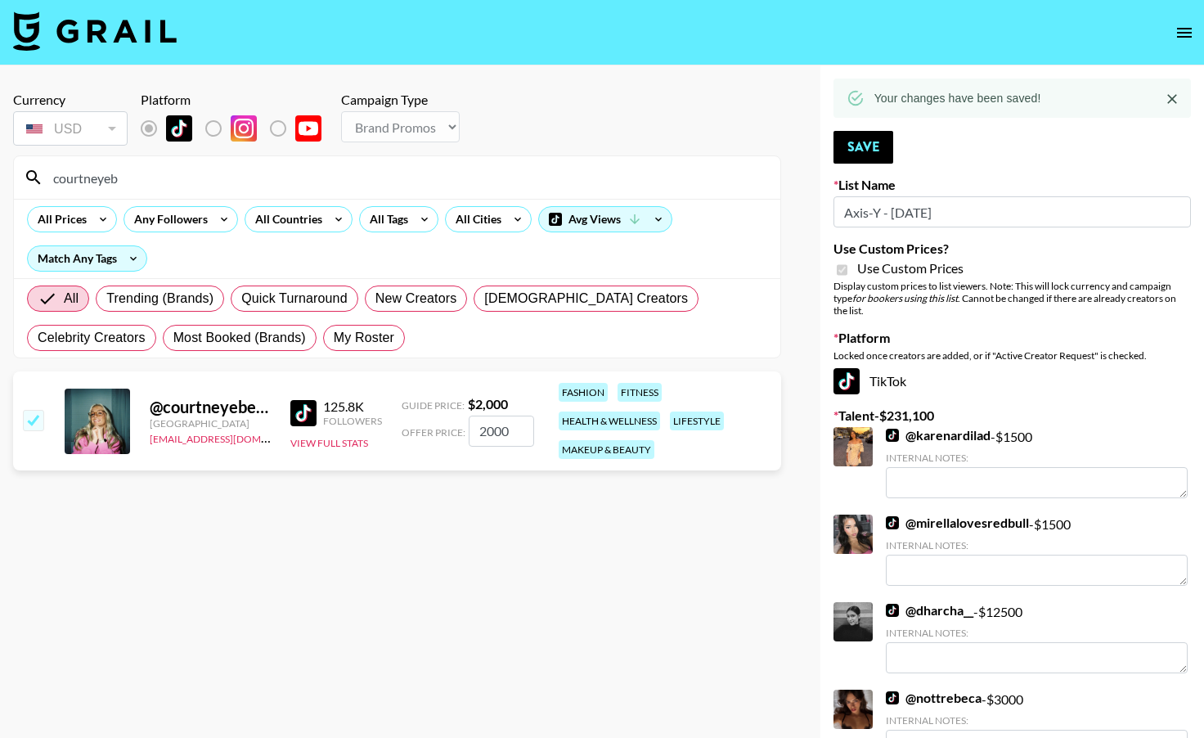
drag, startPoint x: 162, startPoint y: 172, endPoint x: 29, endPoint y: 169, distance: 133.3
click at [29, 170] on div "courtneyeb" at bounding box center [397, 177] width 766 height 43
type input "pammie"
click at [31, 427] on input "checkbox" at bounding box center [33, 420] width 20 height 20
checkbox input "true"
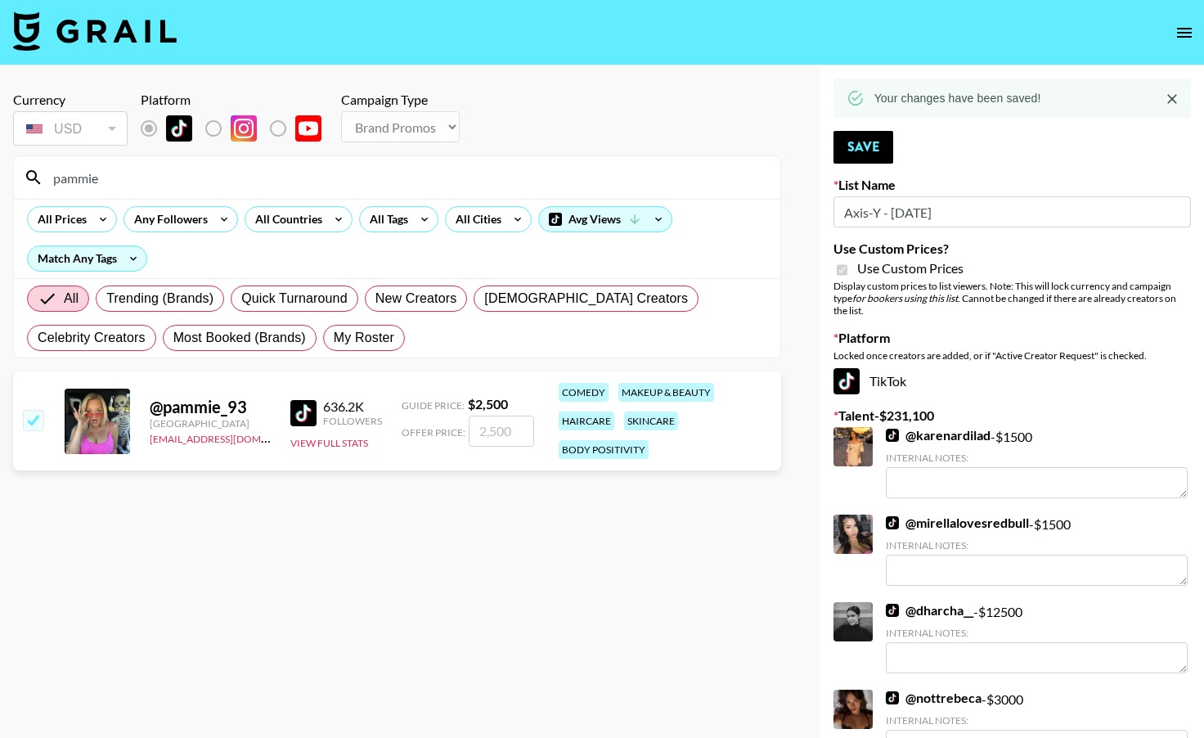
type input "2500"
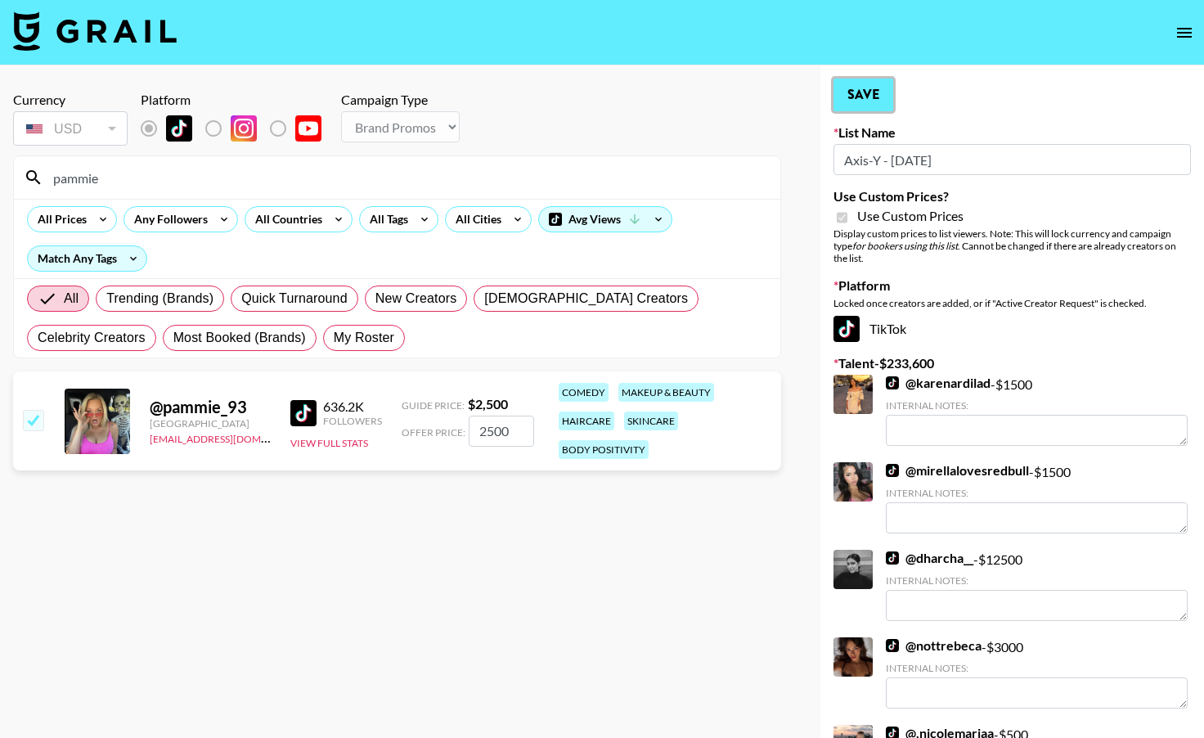
click at [868, 99] on button "Save" at bounding box center [863, 95] width 60 height 33
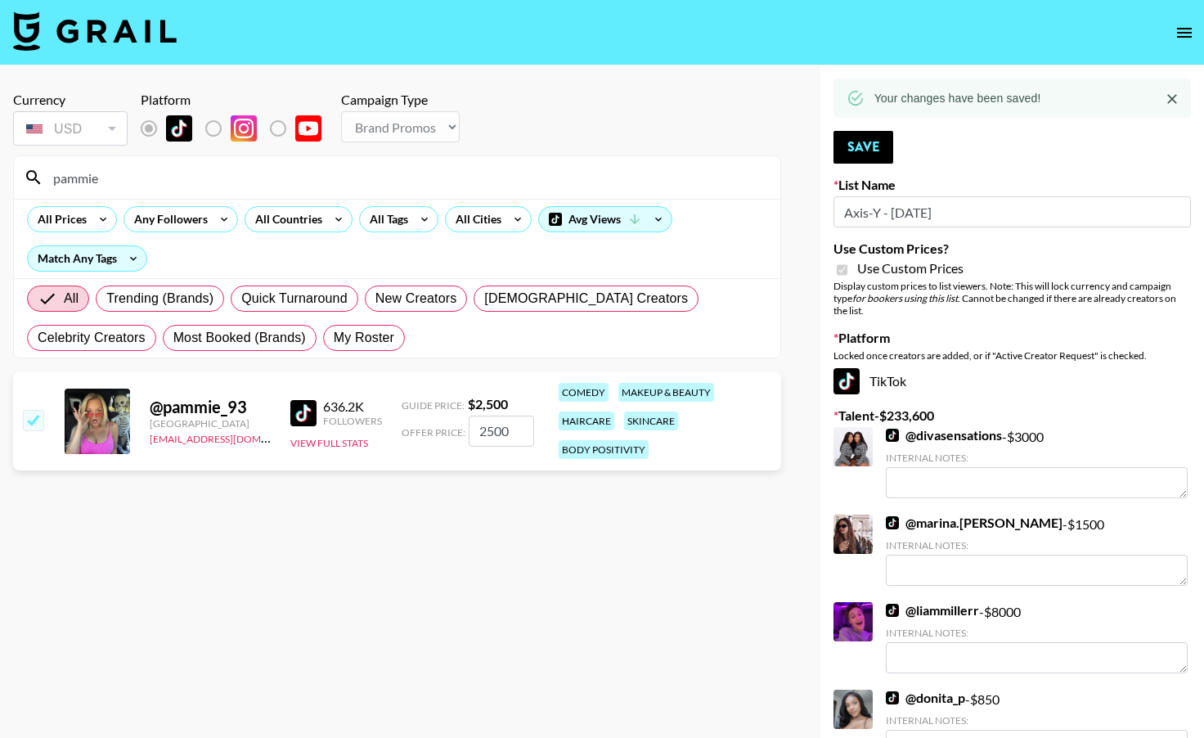
drag, startPoint x: 314, startPoint y: 184, endPoint x: 35, endPoint y: 181, distance: 278.9
click at [35, 182] on div "pammie" at bounding box center [397, 177] width 766 height 43
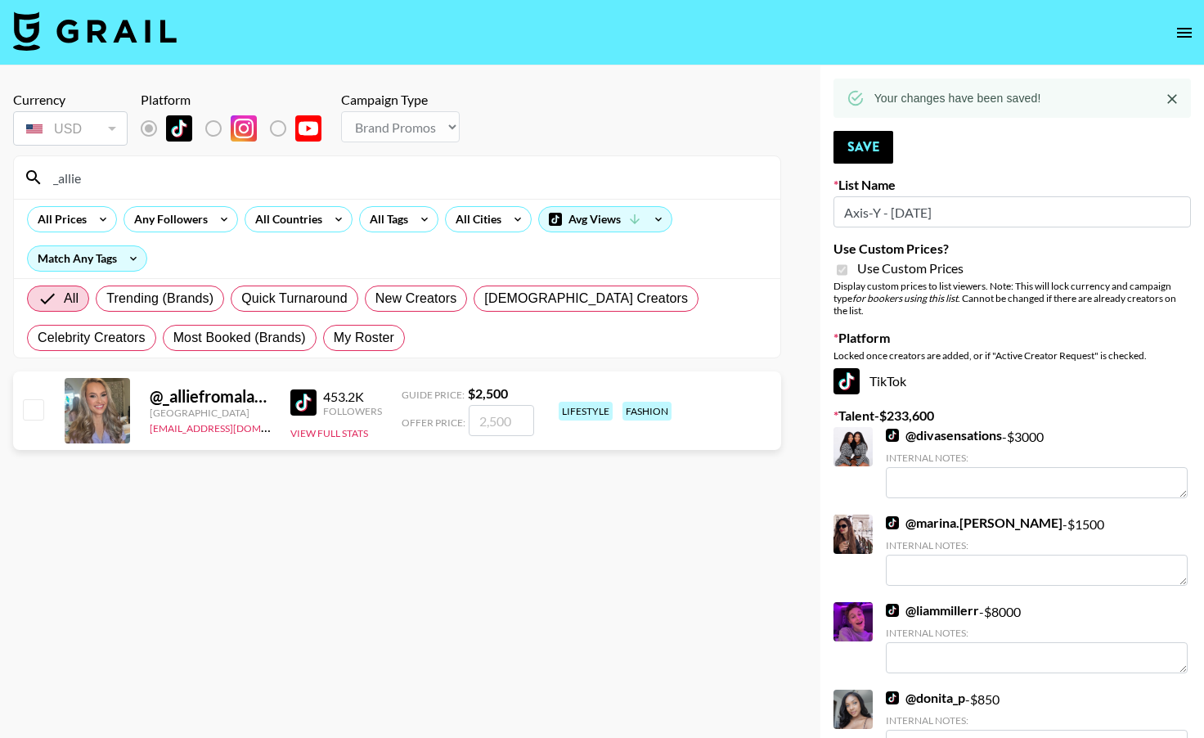
type input "_allie"
click at [38, 414] on input "checkbox" at bounding box center [33, 409] width 20 height 20
checkbox input "true"
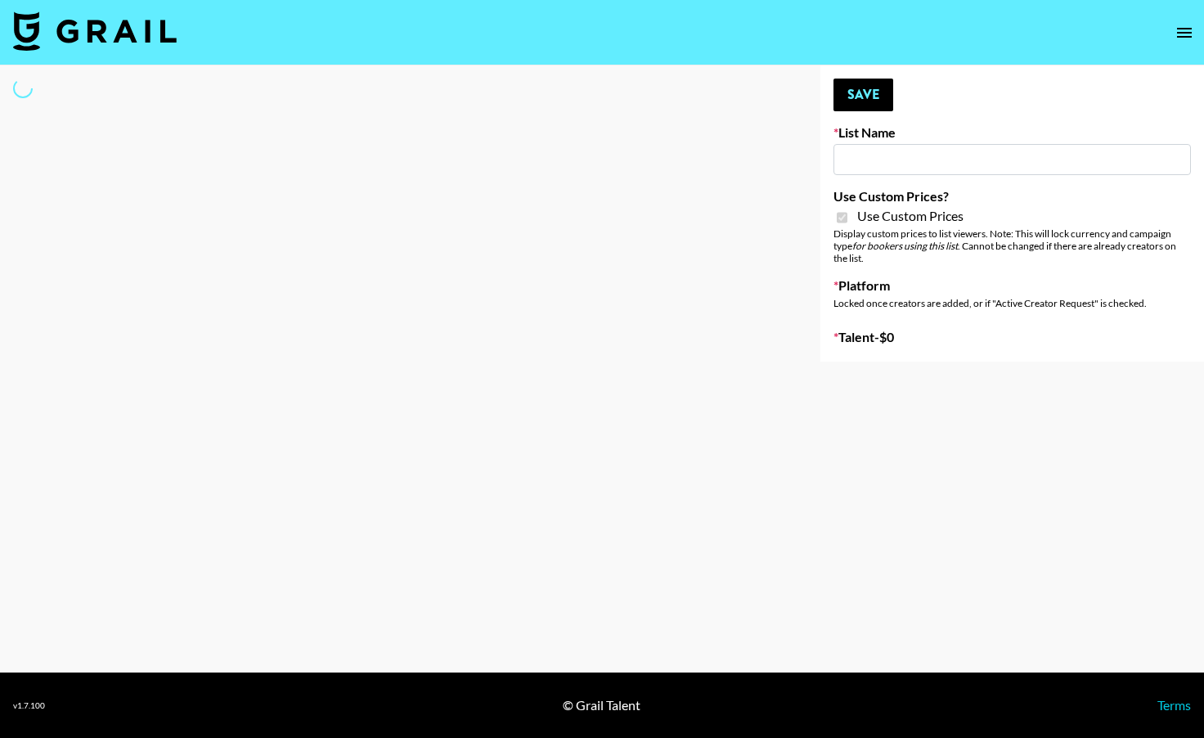
type input "Arya - [DATE]"
checkbox input "true"
select select "Brand"
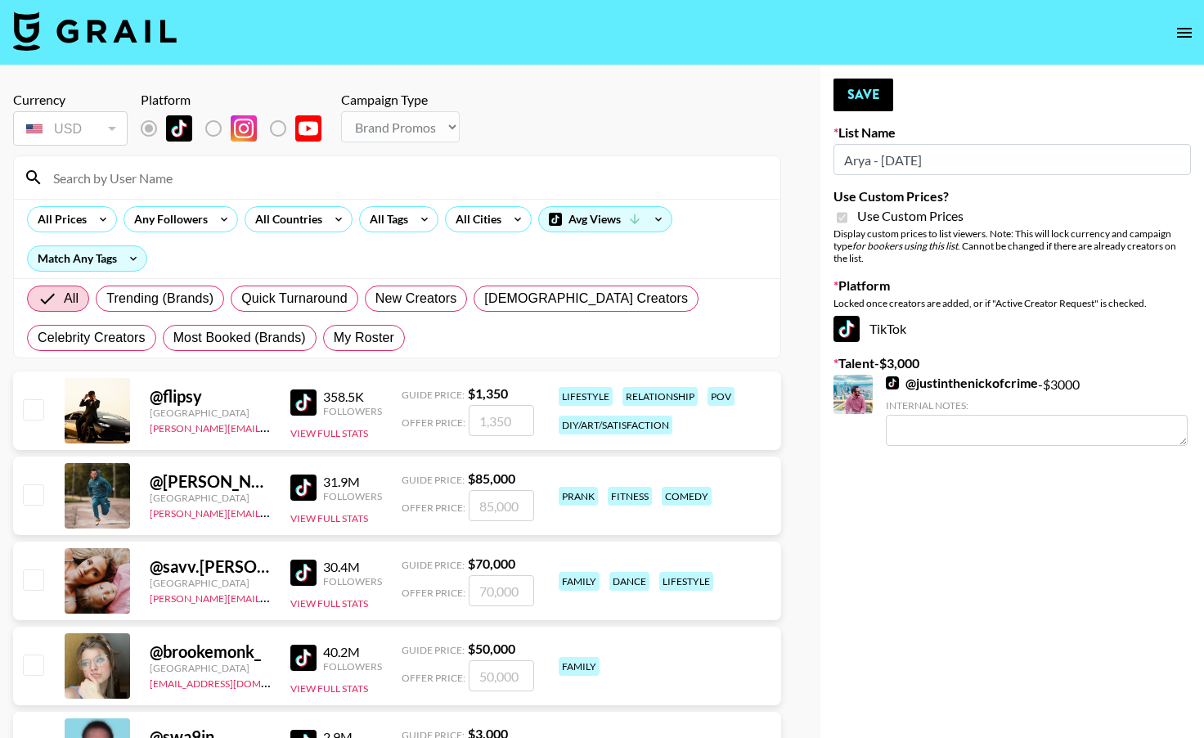
click at [280, 163] on div at bounding box center [397, 177] width 766 height 43
click at [280, 185] on input at bounding box center [406, 177] width 727 height 26
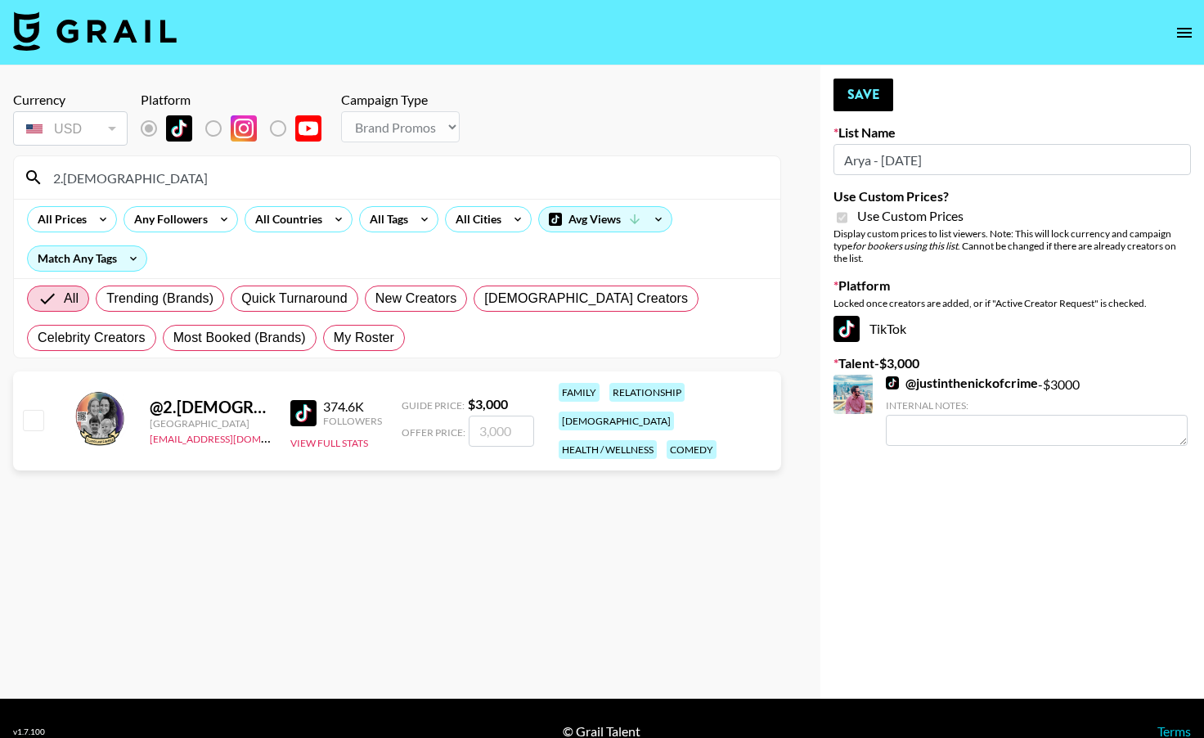
type input "2.ladies"
click at [25, 415] on input "checkbox" at bounding box center [33, 420] width 20 height 20
checkbox input "true"
type input "3000"
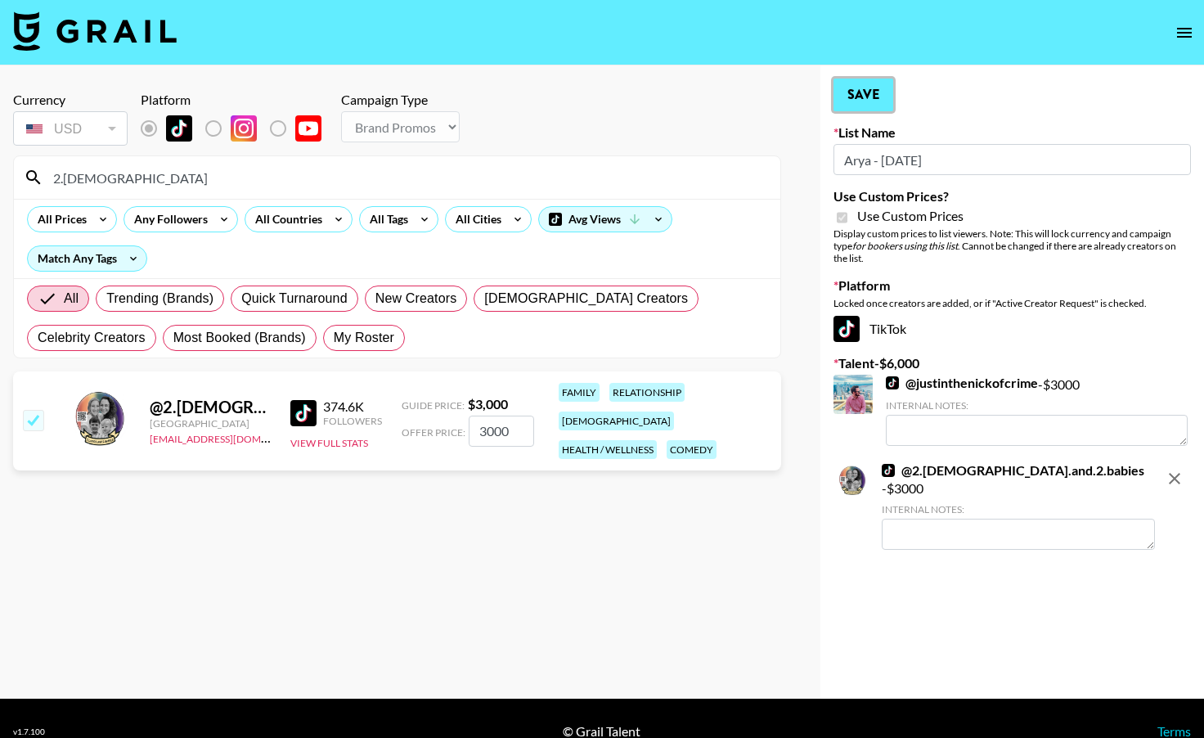
click at [857, 92] on button "Save" at bounding box center [863, 95] width 60 height 33
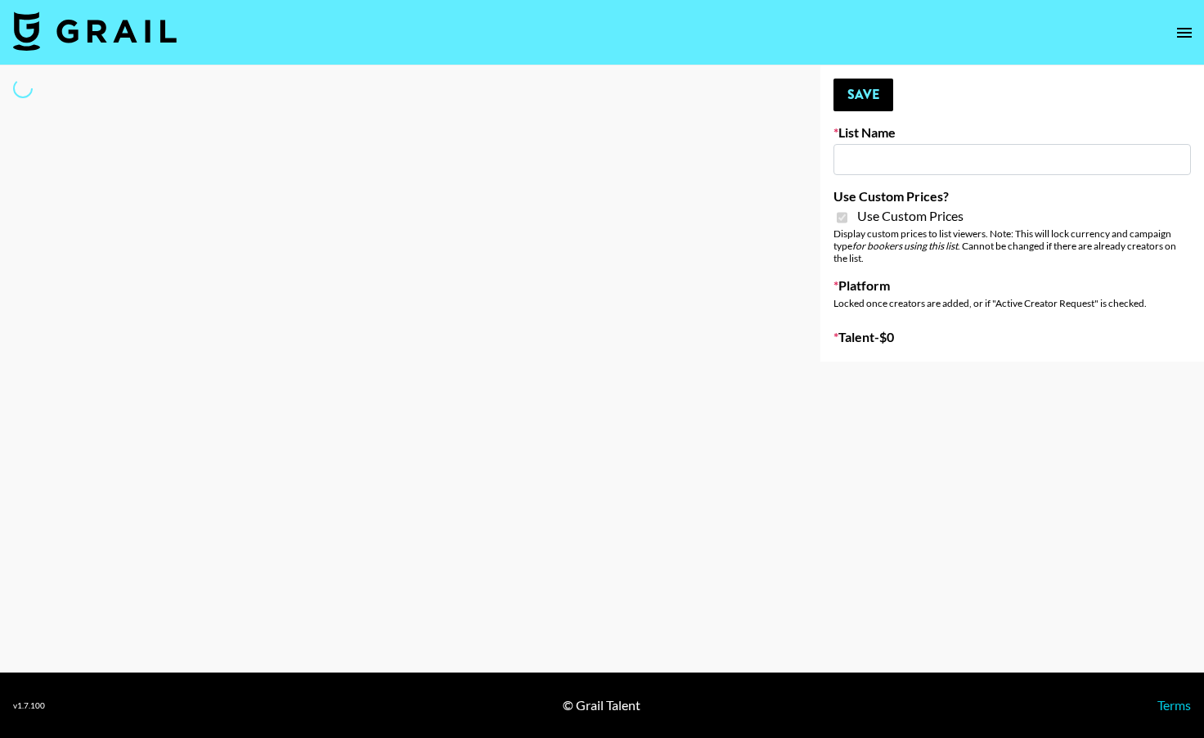
type input "Content Labs for Govee's TV Backlight 3."
checkbox input "true"
select select "Brand"
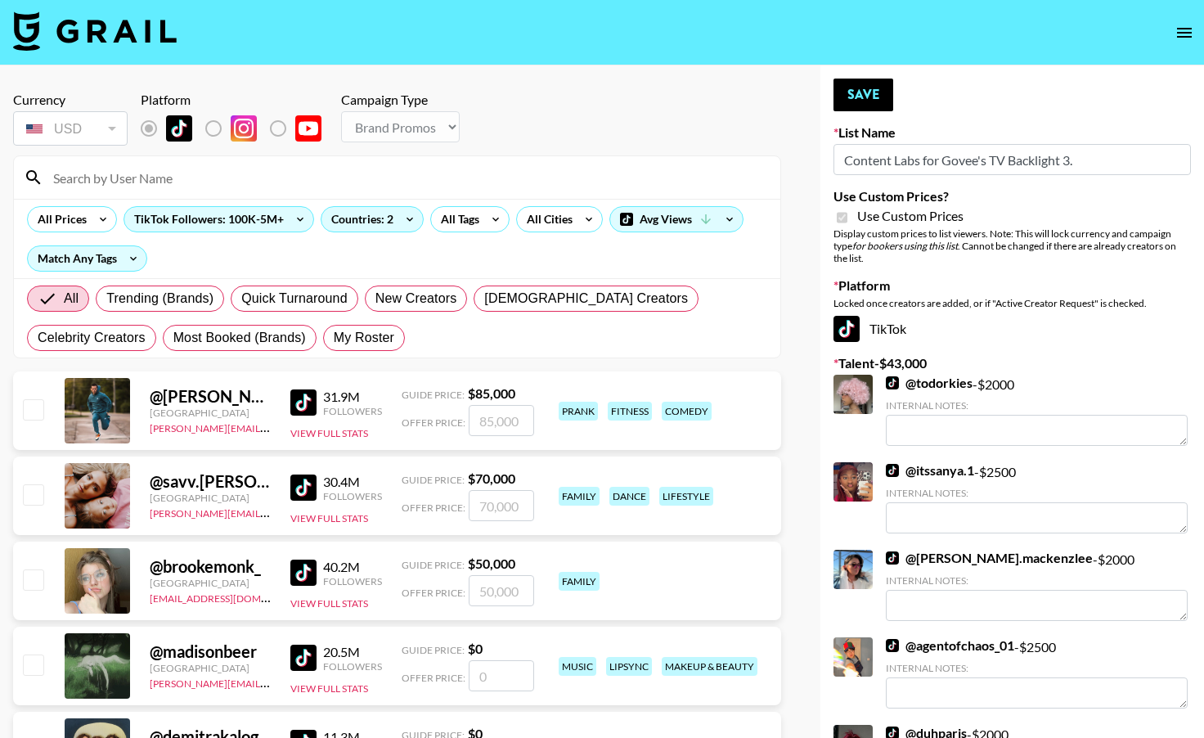
click at [278, 182] on input at bounding box center [406, 177] width 727 height 26
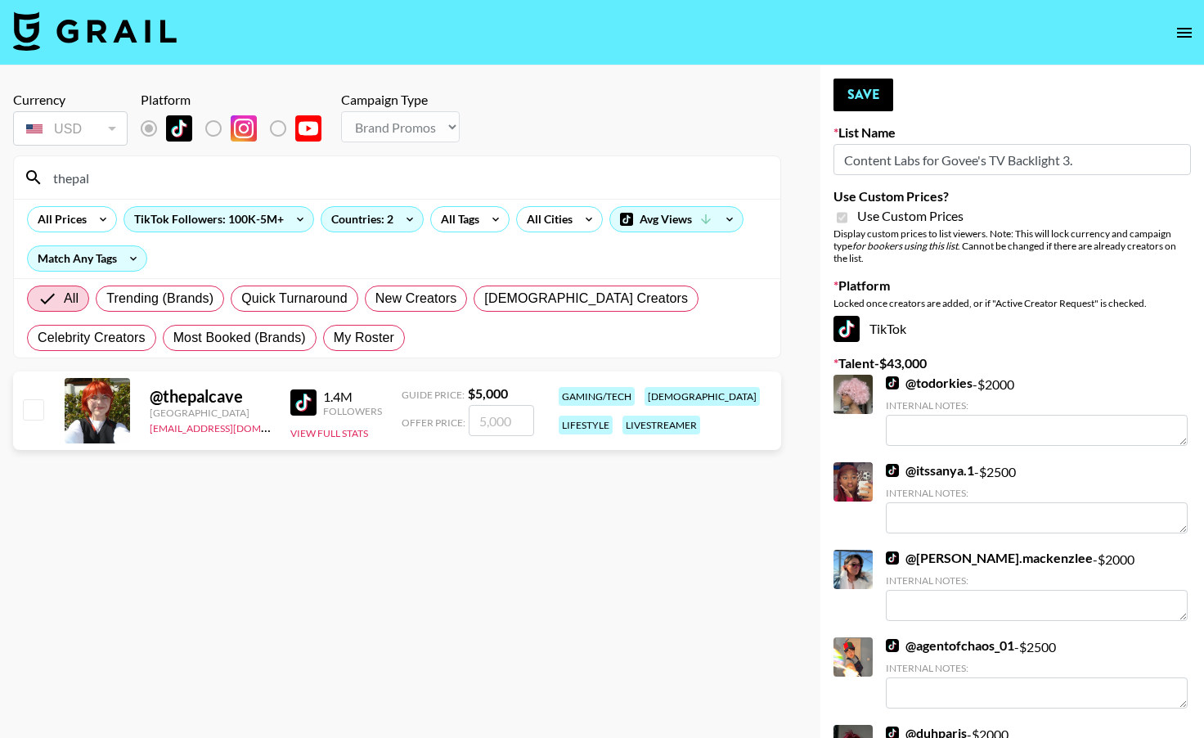
type input "thepal"
click at [35, 409] on input "checkbox" at bounding box center [33, 409] width 20 height 20
checkbox input "true"
drag, startPoint x: 523, startPoint y: 428, endPoint x: 425, endPoint y: 406, distance: 99.6
click at [426, 409] on div "Offer Price: 5000" at bounding box center [468, 420] width 132 height 31
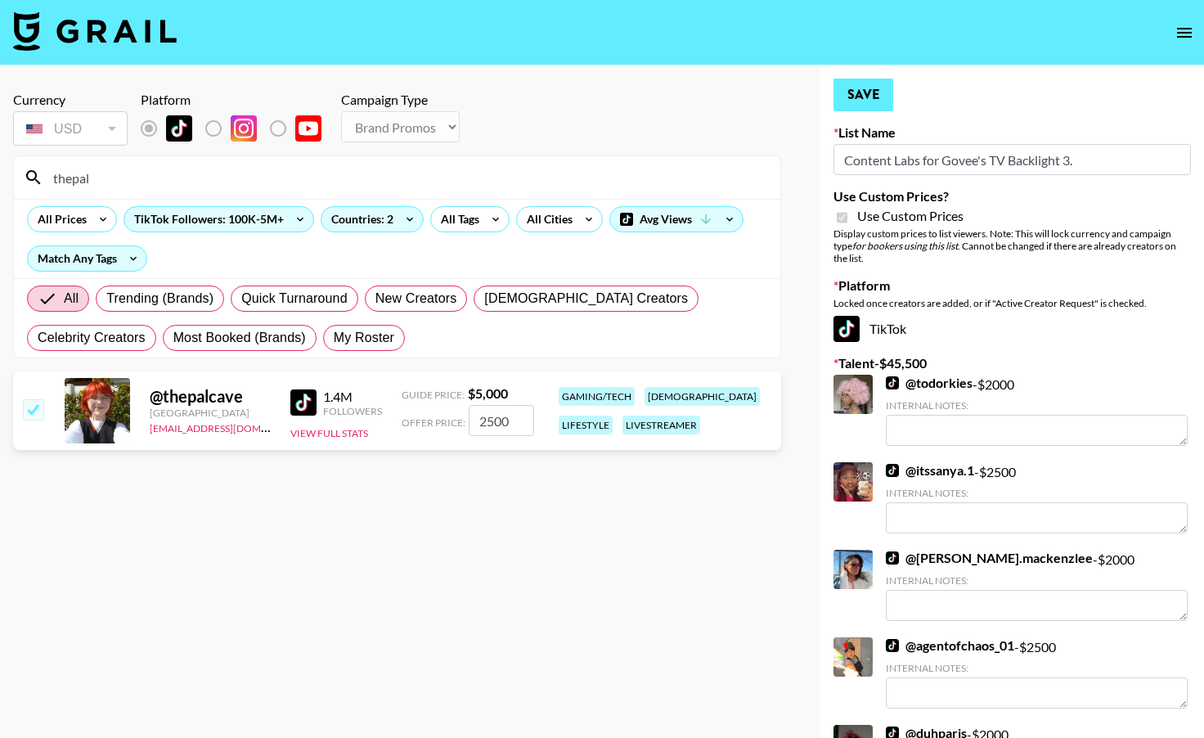
type input "2500"
click at [870, 97] on button "Save" at bounding box center [863, 95] width 60 height 33
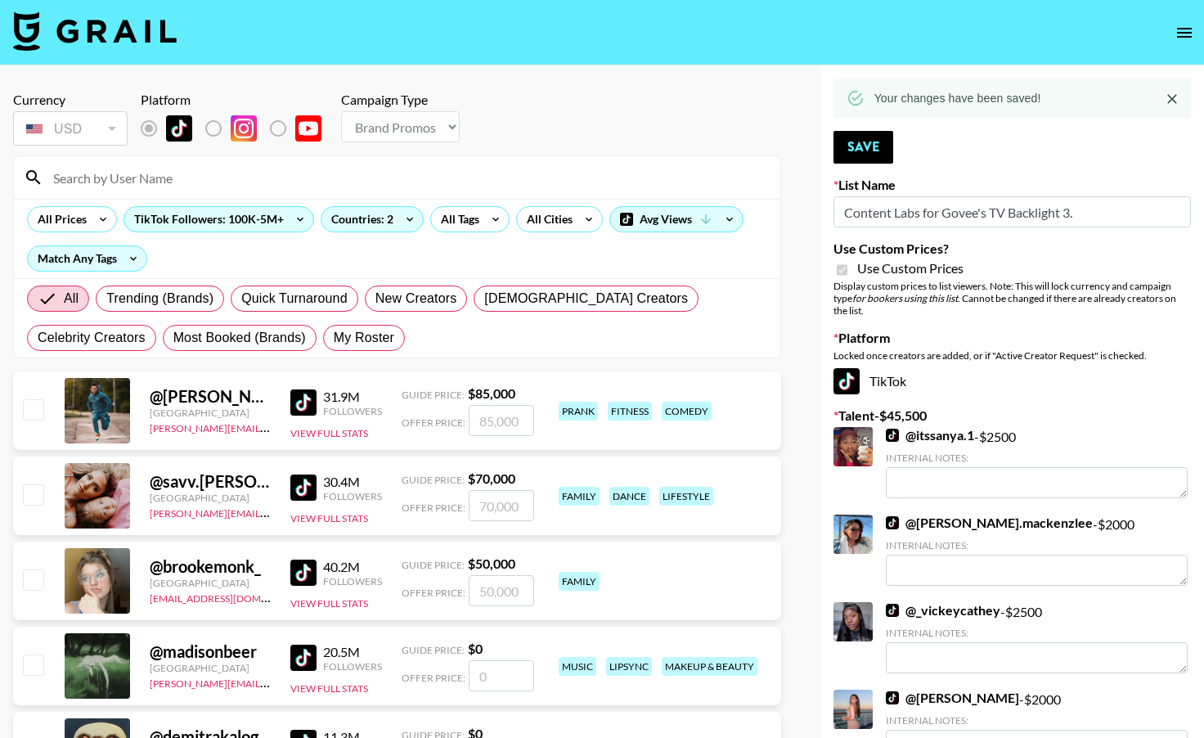
click at [204, 167] on input at bounding box center [406, 177] width 727 height 26
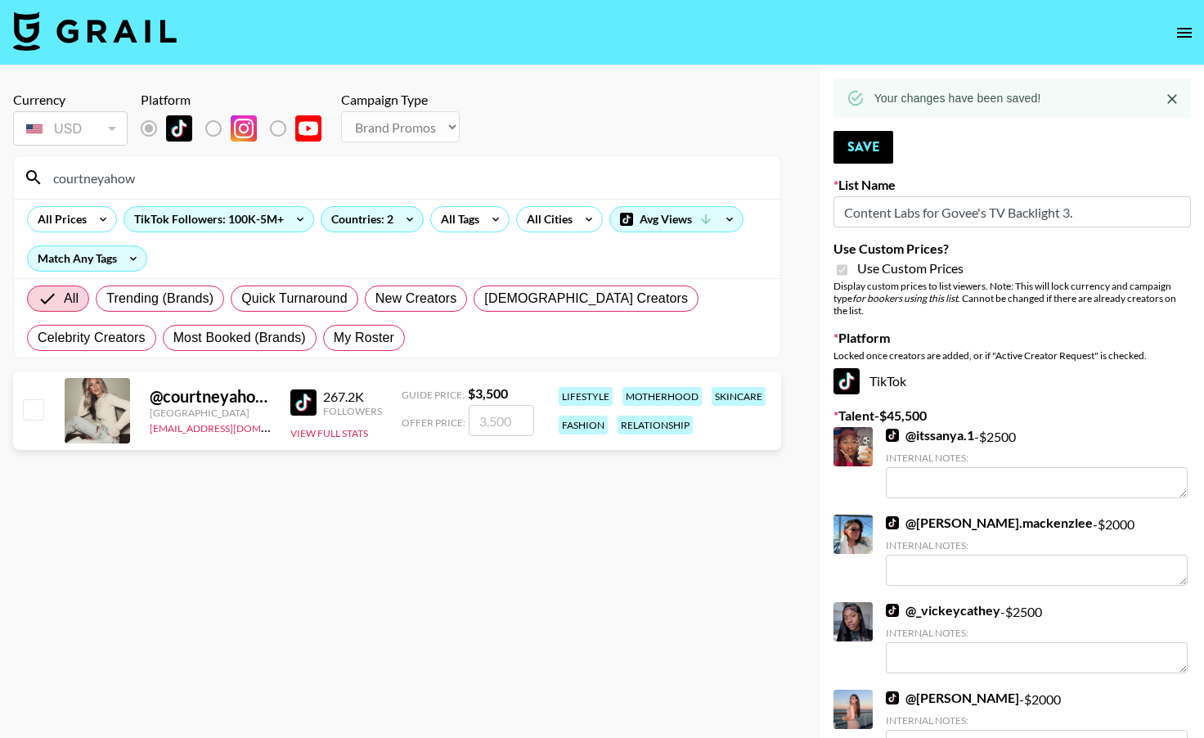
type input "courtneyahow"
click at [38, 418] on input "checkbox" at bounding box center [33, 409] width 20 height 20
checkbox input "true"
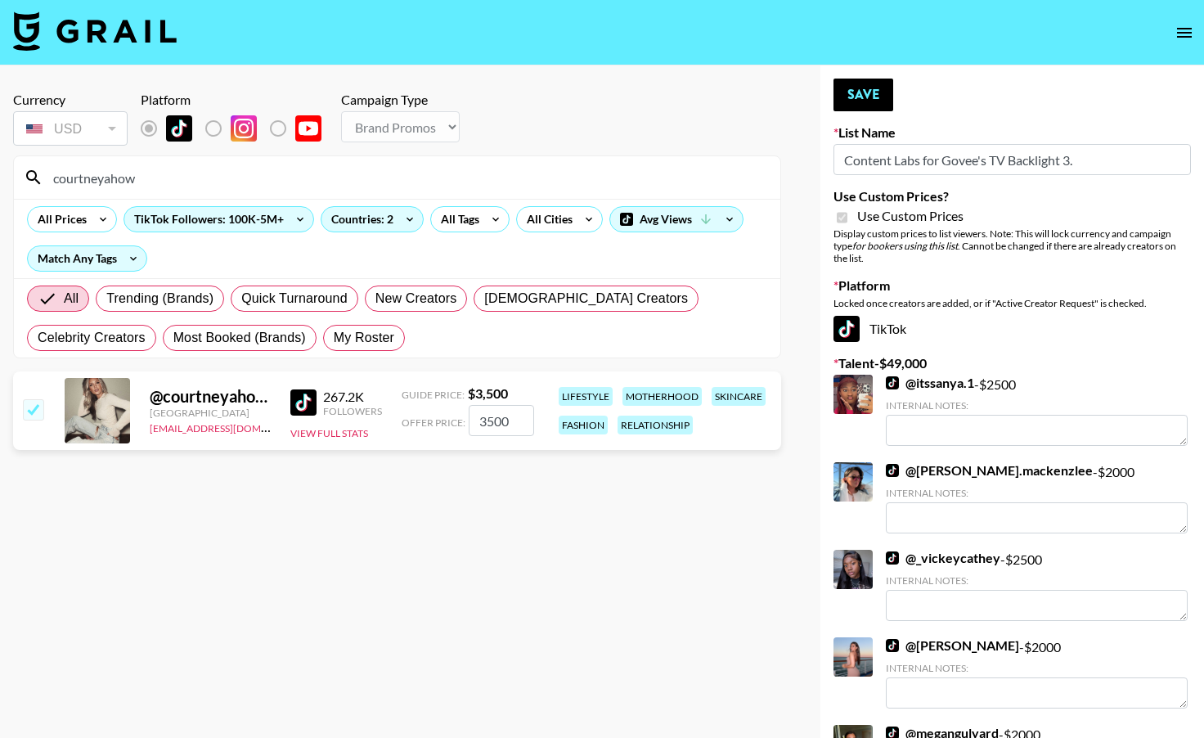
drag, startPoint x: 514, startPoint y: 426, endPoint x: 469, endPoint y: 424, distance: 45.0
click at [469, 424] on input "3500" at bounding box center [501, 420] width 65 height 31
type input "2000"
click at [870, 109] on button "Save" at bounding box center [863, 95] width 60 height 33
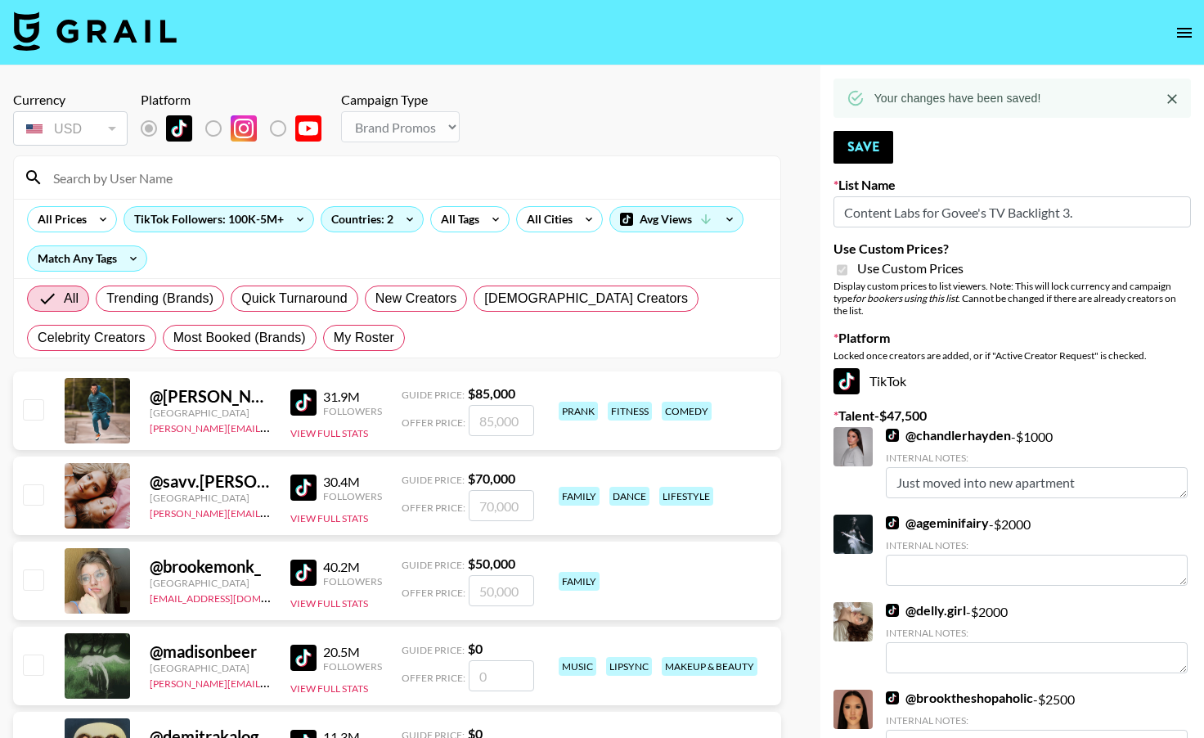
click at [187, 195] on div at bounding box center [397, 177] width 766 height 43
drag, startPoint x: 195, startPoint y: 175, endPoint x: 67, endPoint y: 171, distance: 127.6
click at [67, 171] on input at bounding box center [406, 177] width 727 height 26
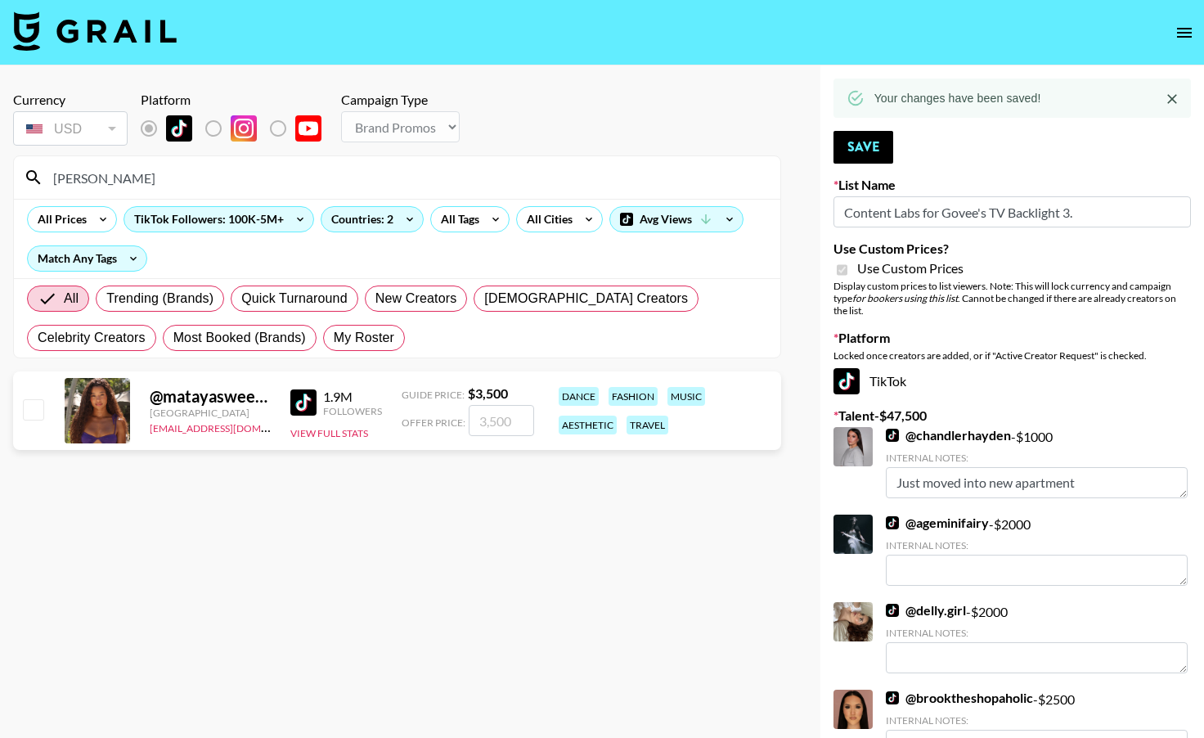
type input "[PERSON_NAME]"
click at [34, 406] on input "checkbox" at bounding box center [33, 409] width 20 height 20
checkbox input "true"
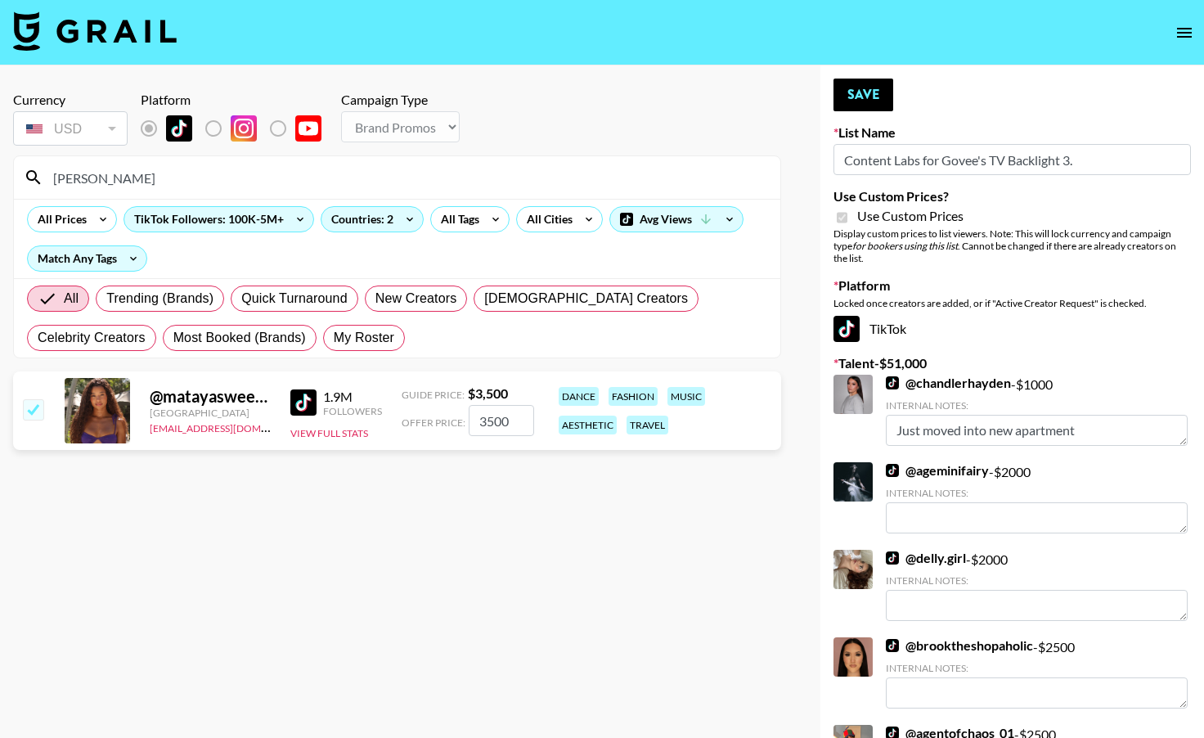
drag, startPoint x: 518, startPoint y: 419, endPoint x: 437, endPoint y: 418, distance: 81.8
click at [437, 419] on div "Offer Price: 3500" at bounding box center [468, 420] width 132 height 31
drag, startPoint x: 521, startPoint y: 420, endPoint x: 440, endPoint y: 420, distance: 81.0
click at [440, 420] on div "Offer Price: 2000" at bounding box center [468, 420] width 132 height 31
type input "2500"
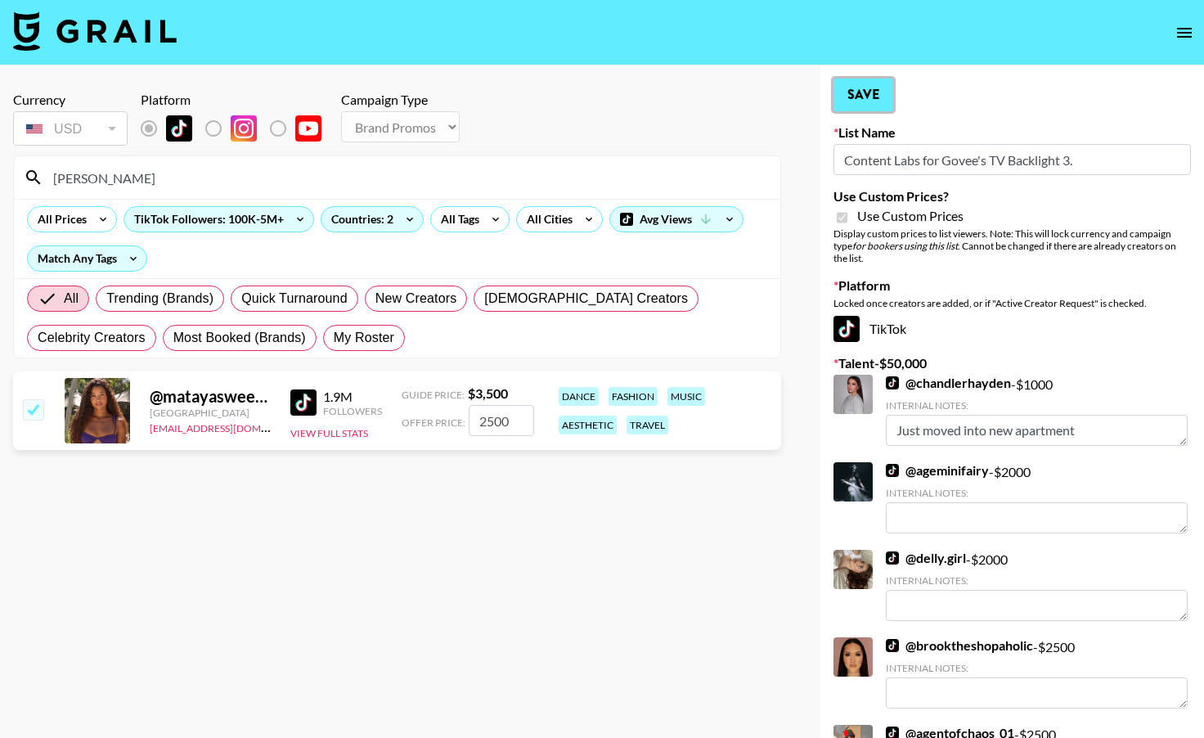
click at [859, 102] on button "Save" at bounding box center [863, 95] width 60 height 33
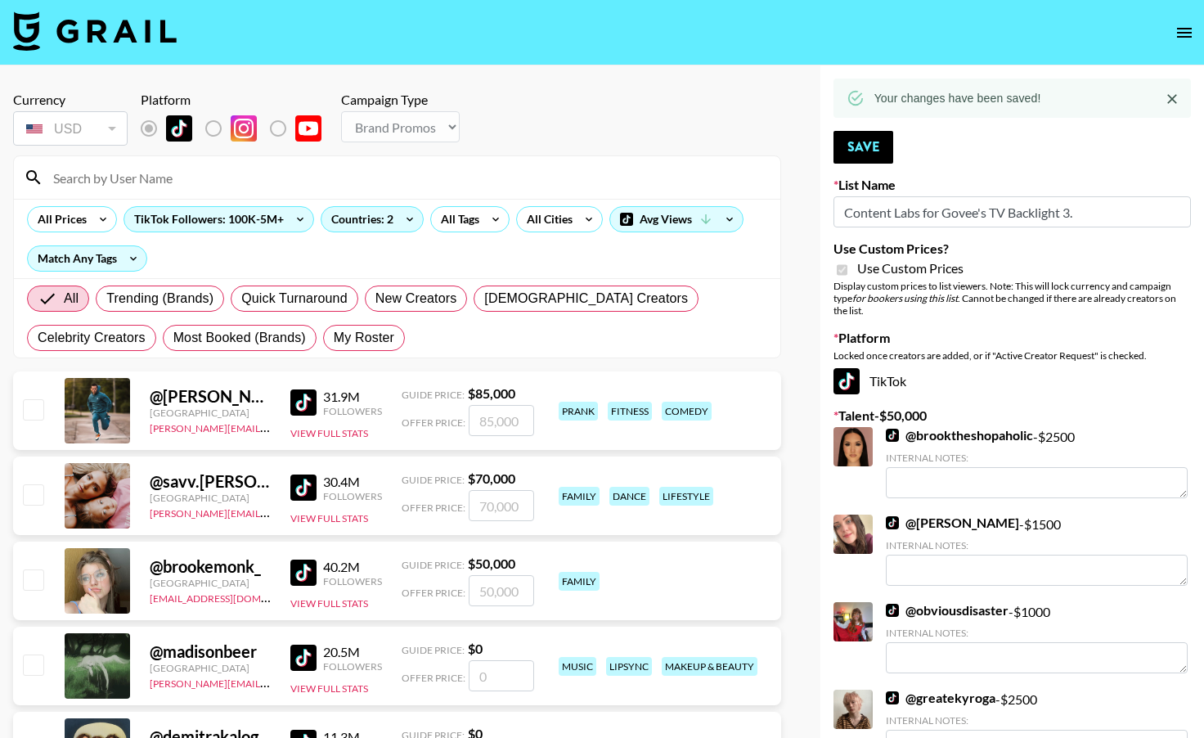
click at [217, 184] on input at bounding box center [406, 177] width 727 height 26
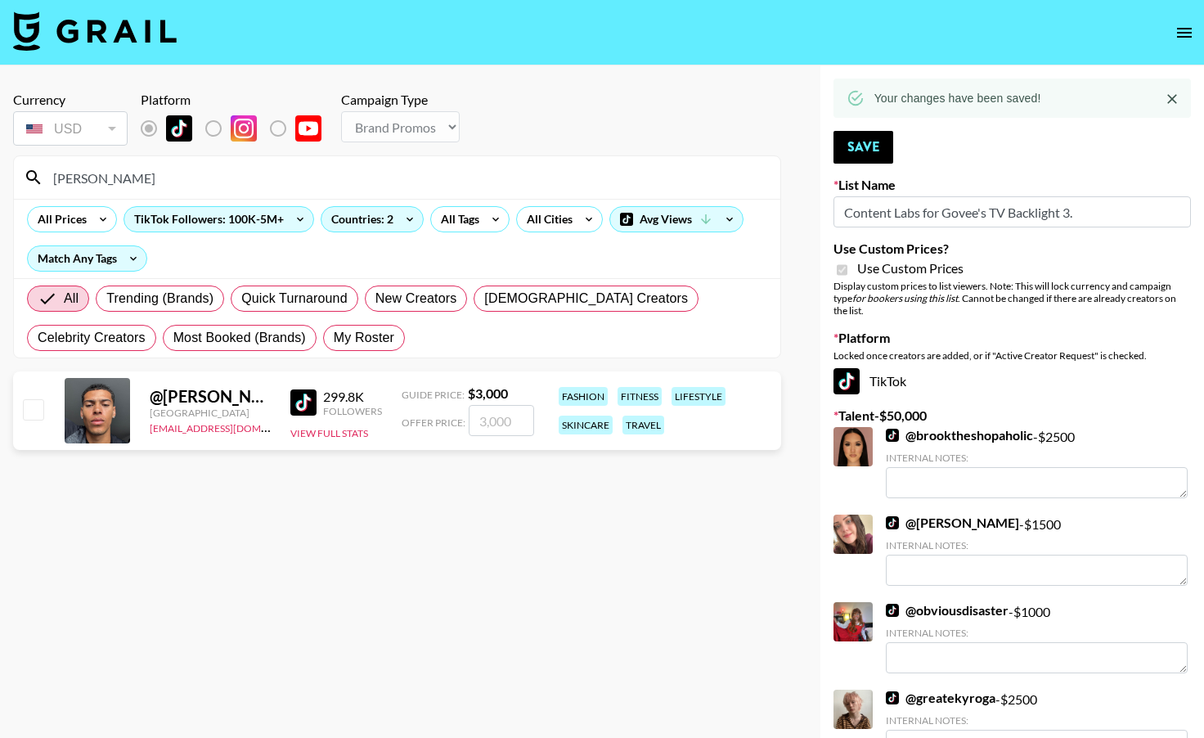
type input "[PERSON_NAME]"
click at [31, 412] on input "checkbox" at bounding box center [33, 409] width 20 height 20
checkbox input "true"
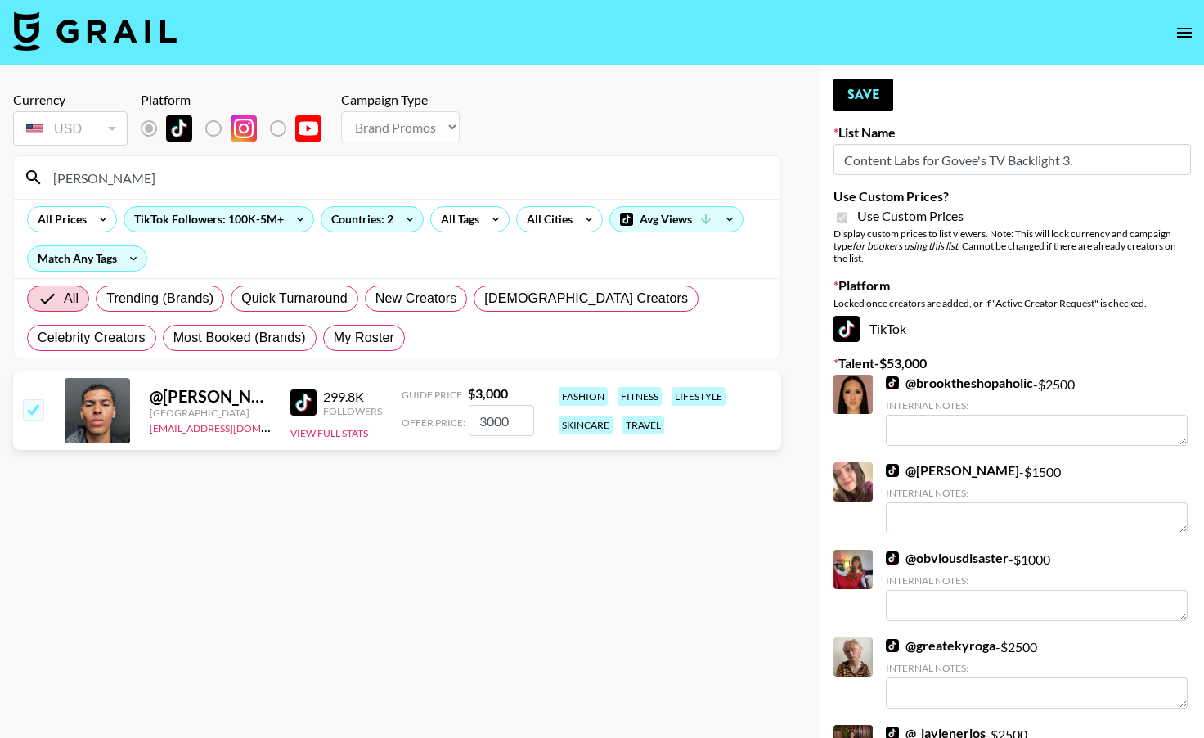
drag, startPoint x: 509, startPoint y: 415, endPoint x: 473, endPoint y: 412, distance: 36.1
click at [473, 412] on input "3000" at bounding box center [501, 420] width 65 height 31
type input "2000"
click at [851, 103] on button "Save" at bounding box center [863, 95] width 60 height 33
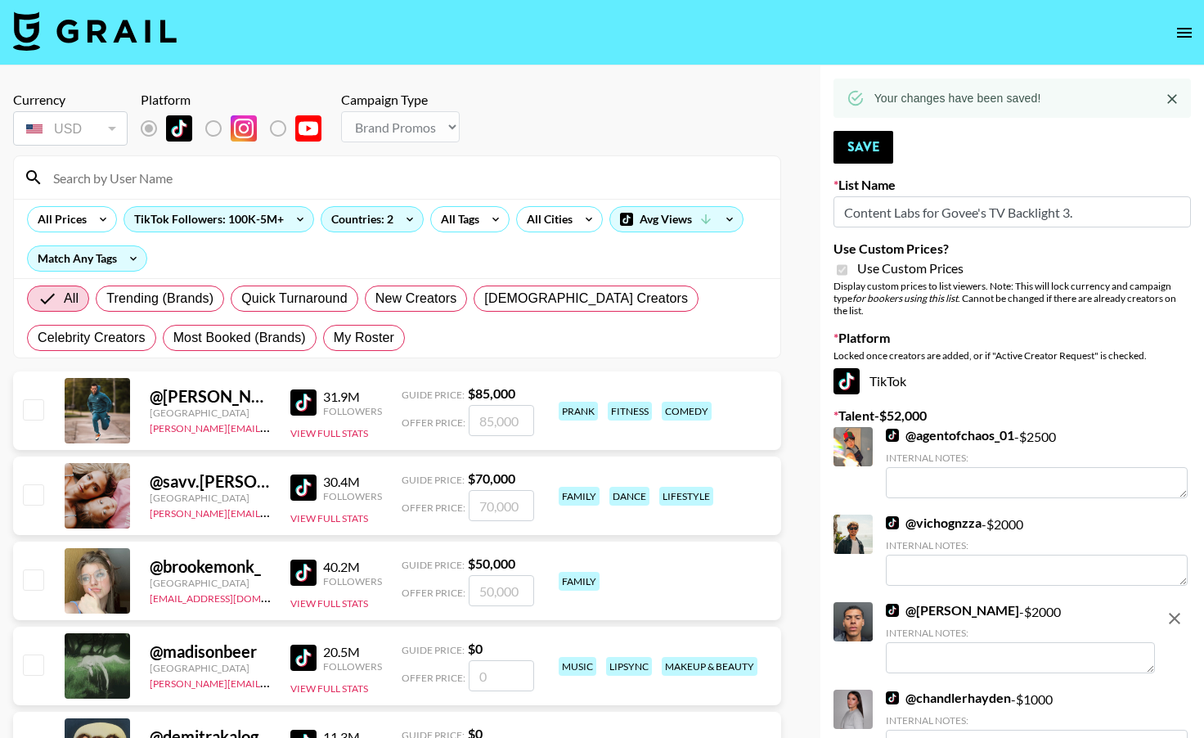
click at [233, 179] on input at bounding box center [406, 177] width 727 height 26
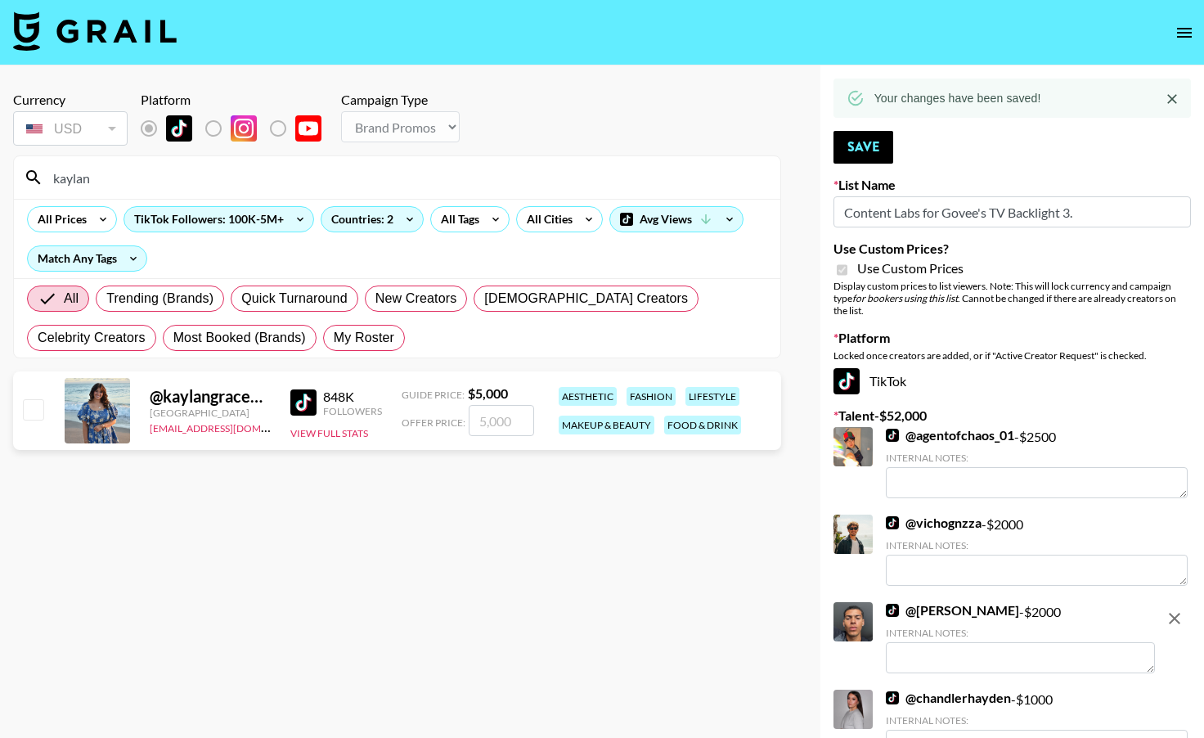
type input "kaylan"
click at [31, 411] on input "checkbox" at bounding box center [33, 409] width 20 height 20
checkbox input "true"
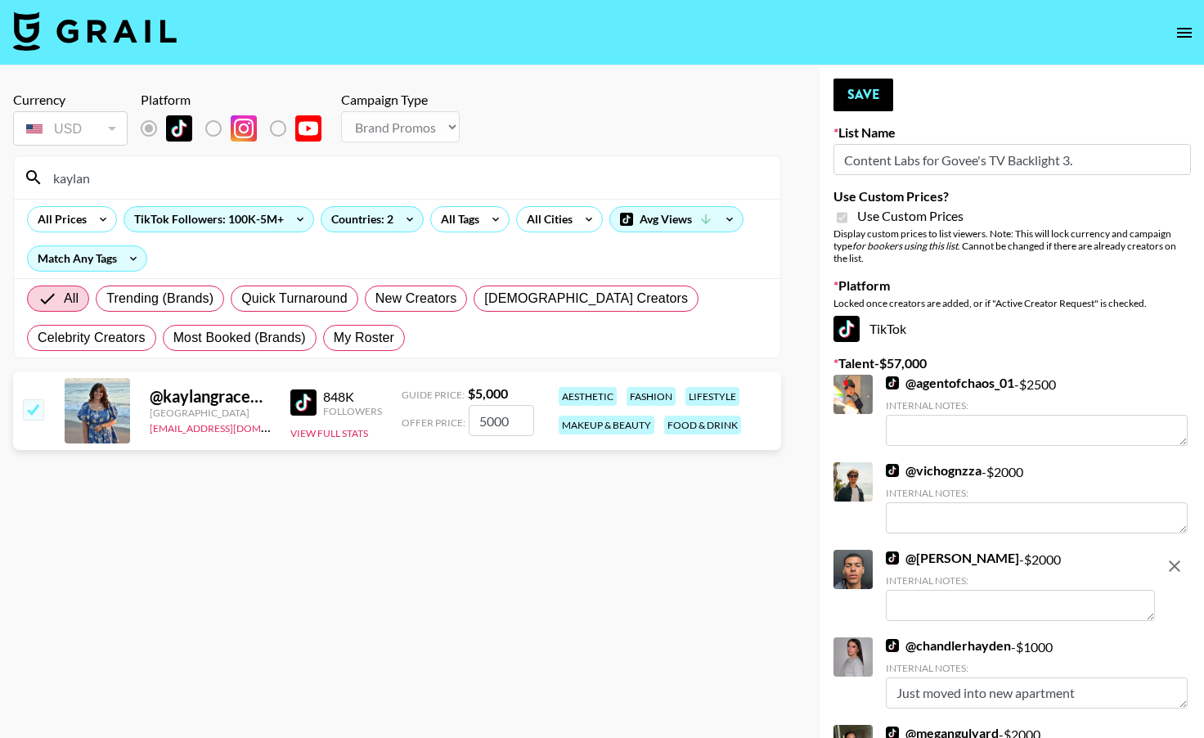
drag, startPoint x: 515, startPoint y: 428, endPoint x: 465, endPoint y: 428, distance: 49.9
click at [465, 428] on div "Offer Price: 5000" at bounding box center [468, 420] width 132 height 31
drag, startPoint x: 521, startPoint y: 421, endPoint x: 451, endPoint y: 421, distance: 69.5
click at [451, 421] on div "Offer Price: 5000" at bounding box center [468, 420] width 132 height 31
type input "2500"
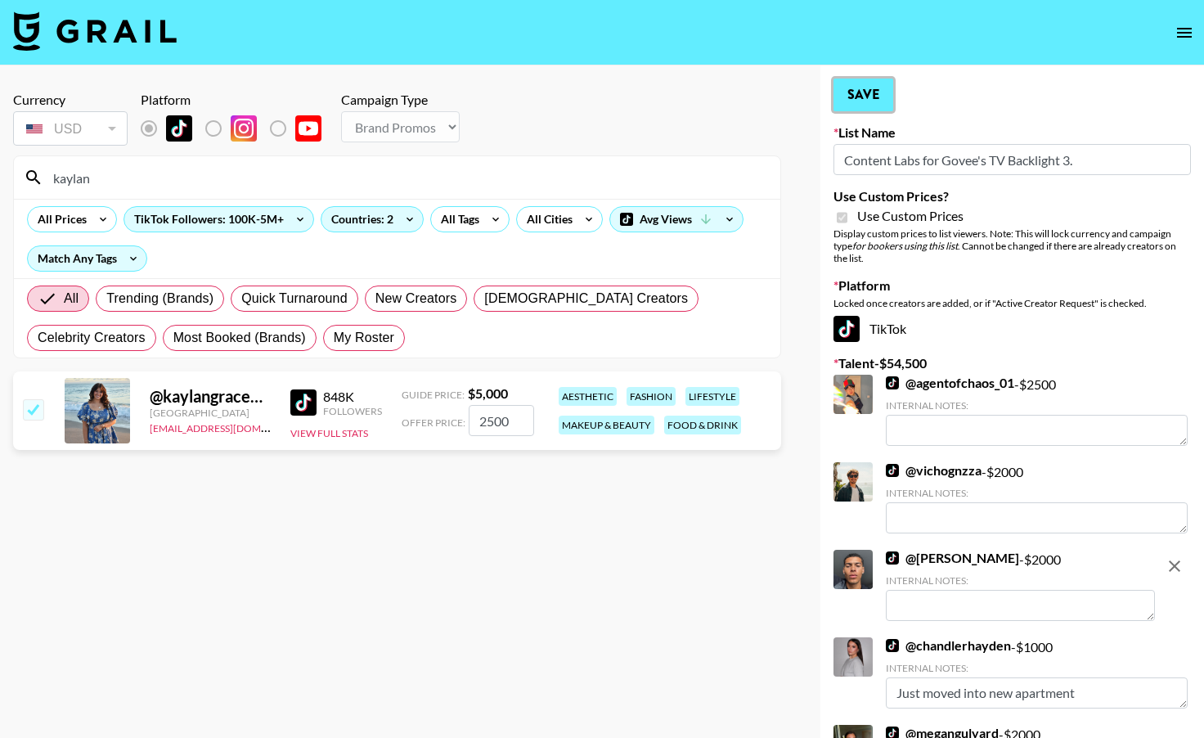
click at [872, 101] on button "Save" at bounding box center [863, 95] width 60 height 33
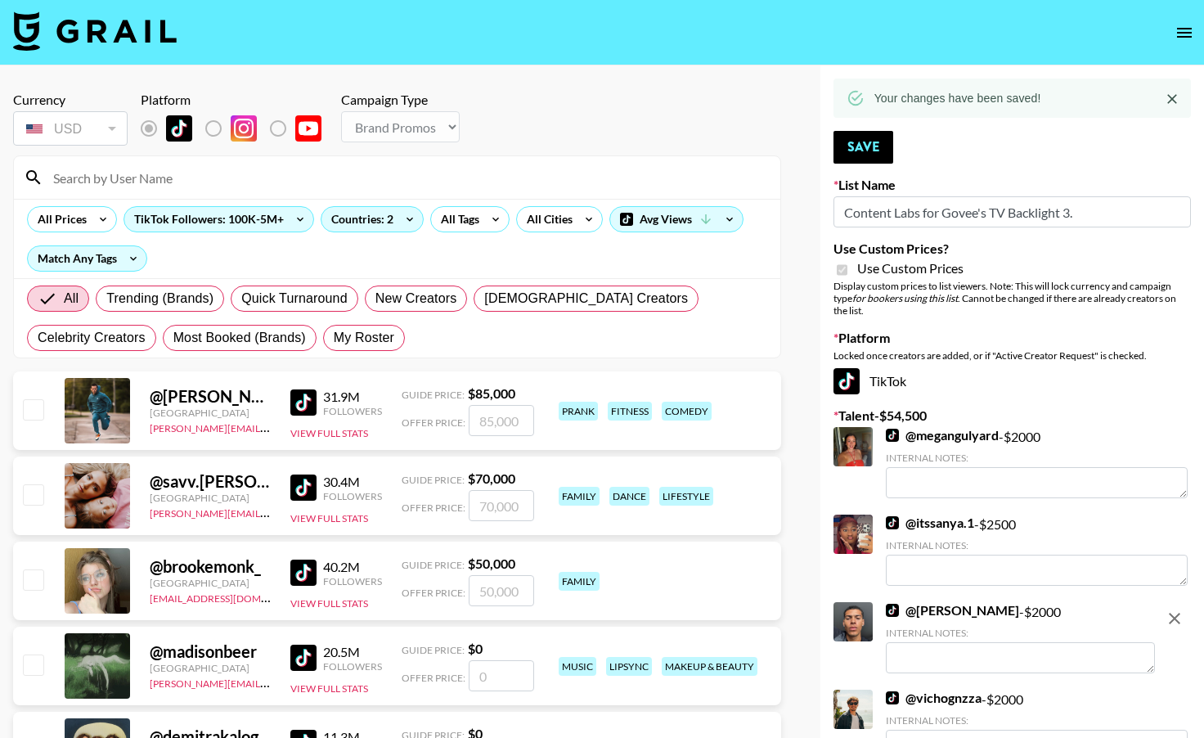
click at [141, 182] on input at bounding box center [406, 177] width 727 height 26
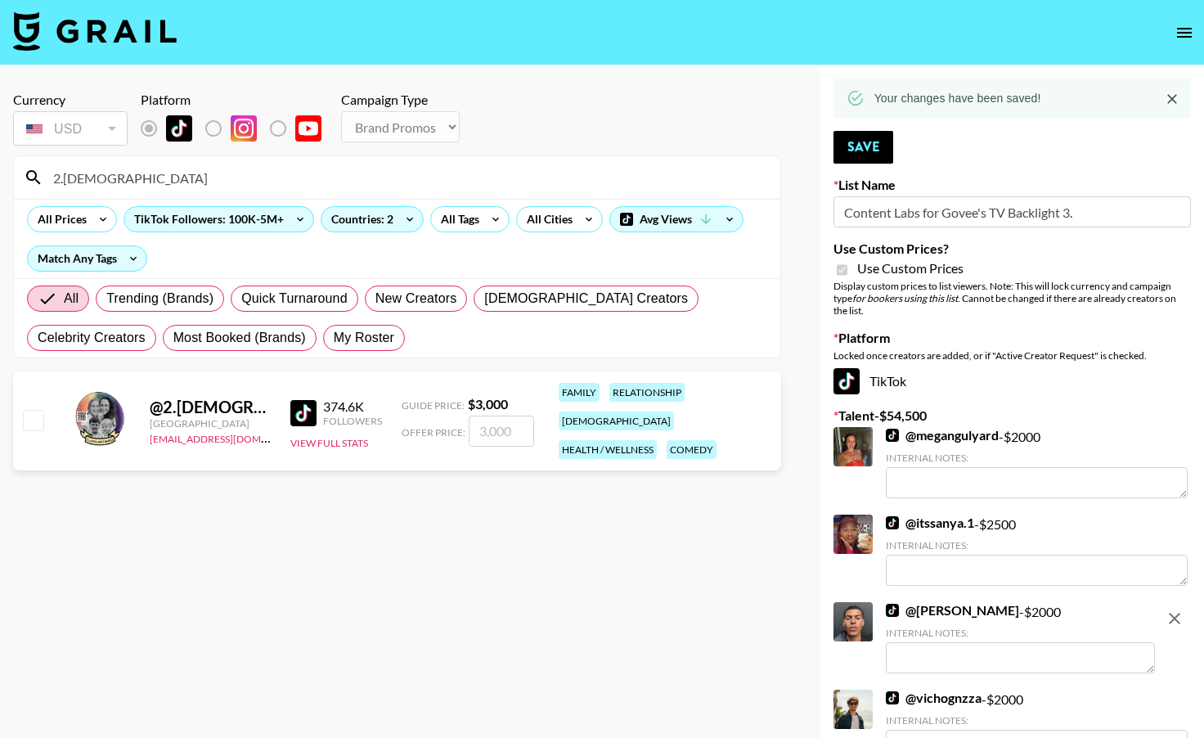
type input "2.[DEMOGRAPHIC_DATA]"
click at [35, 410] on input "checkbox" at bounding box center [33, 420] width 20 height 20
checkbox input "true"
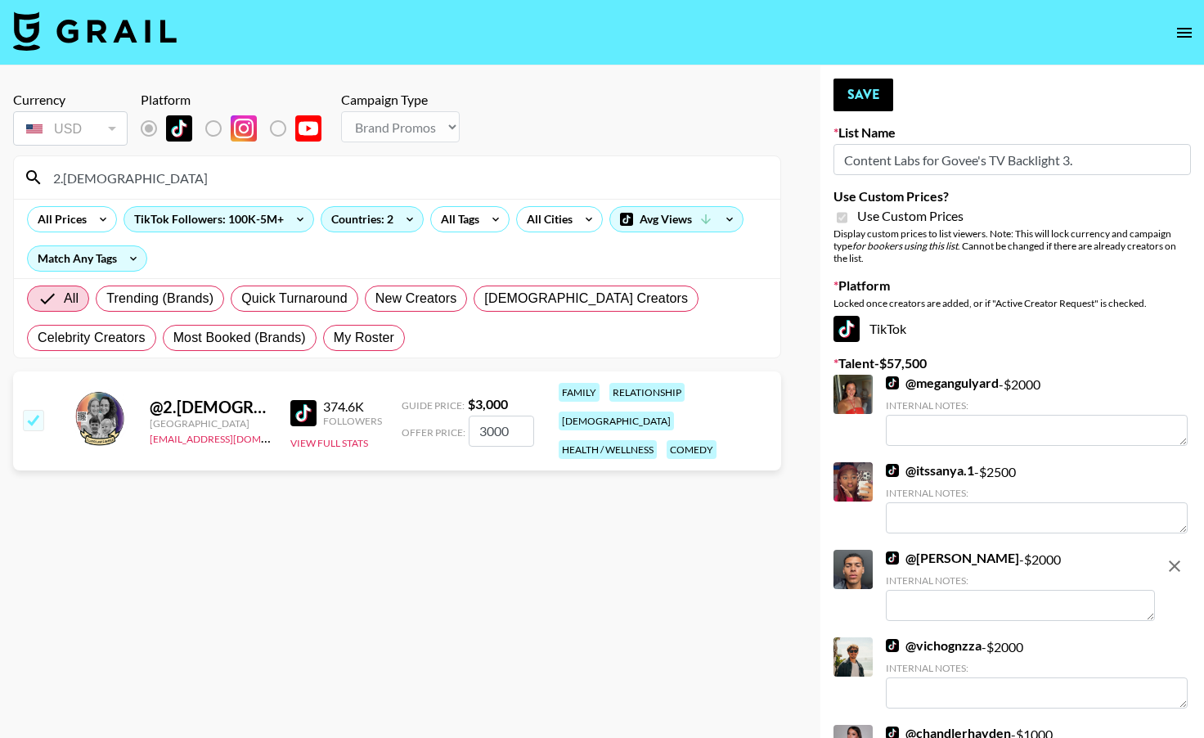
drag, startPoint x: 514, startPoint y: 426, endPoint x: 463, endPoint y: 426, distance: 50.7
click at [463, 426] on div "Offer Price: 3000" at bounding box center [468, 430] width 132 height 31
type input "2000"
click at [858, 101] on button "Save" at bounding box center [863, 95] width 60 height 33
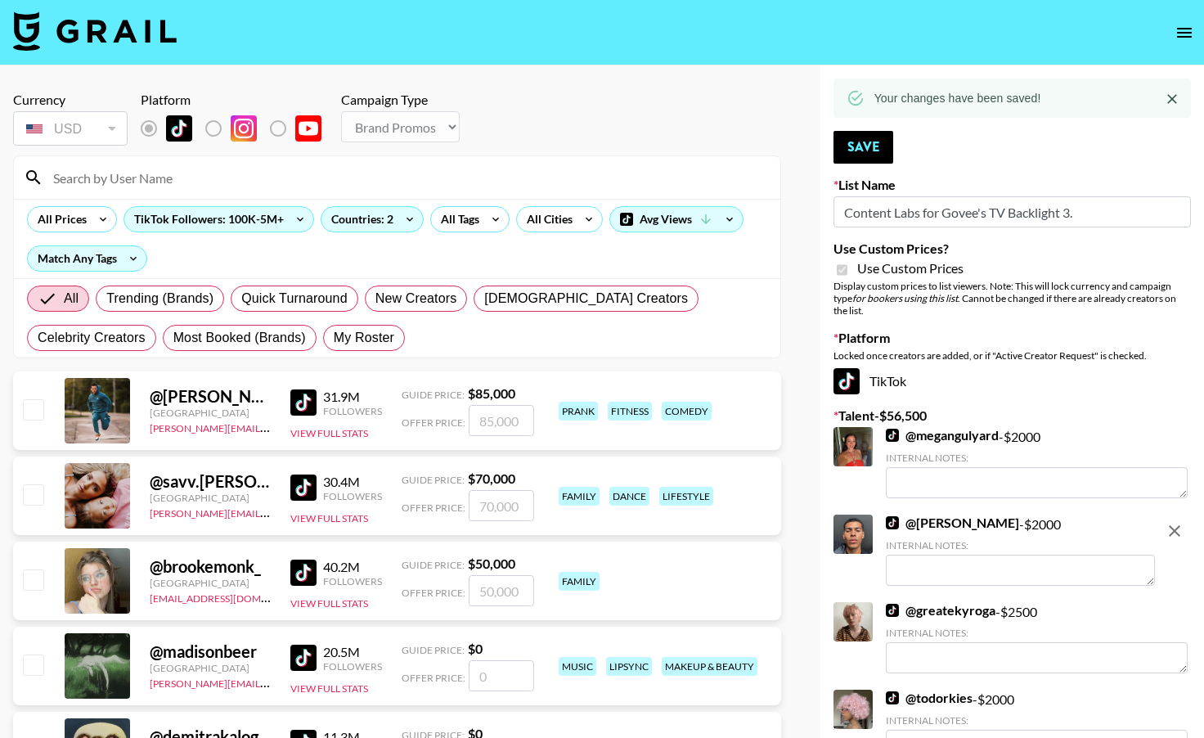
click at [119, 177] on input at bounding box center [406, 177] width 727 height 26
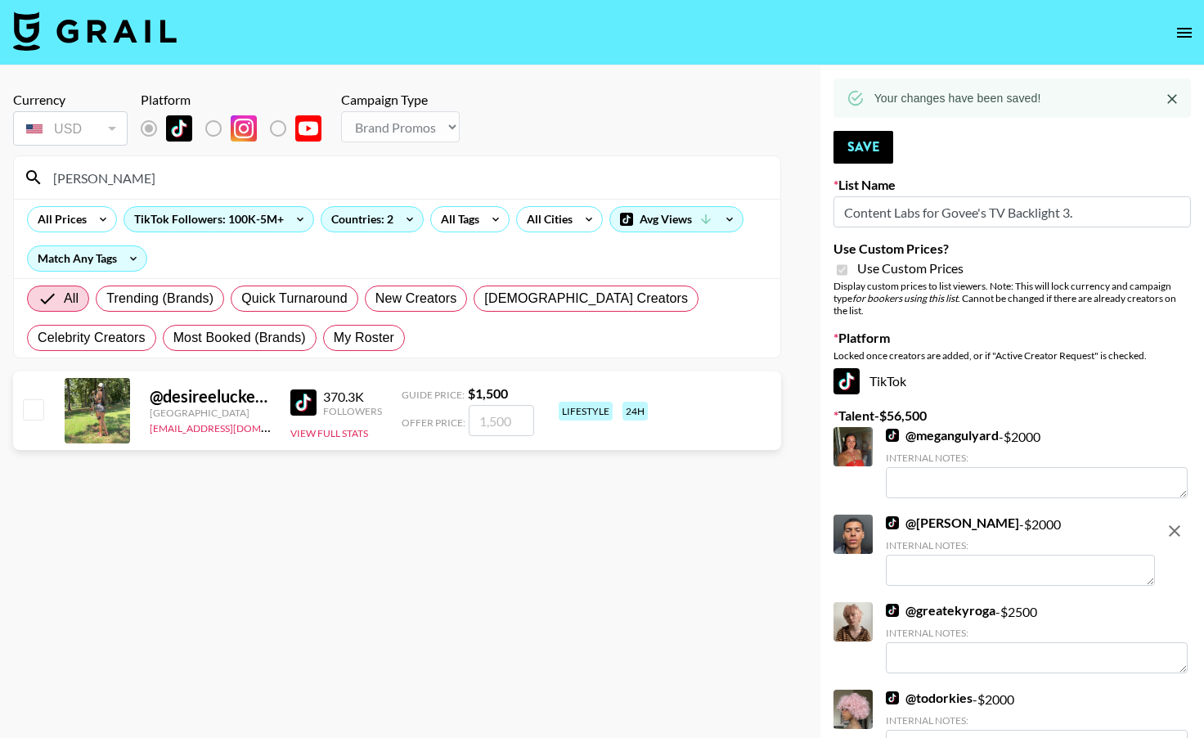
type input "[PERSON_NAME]"
click at [41, 403] on input "checkbox" at bounding box center [33, 409] width 20 height 20
checkbox input "true"
type input "1500"
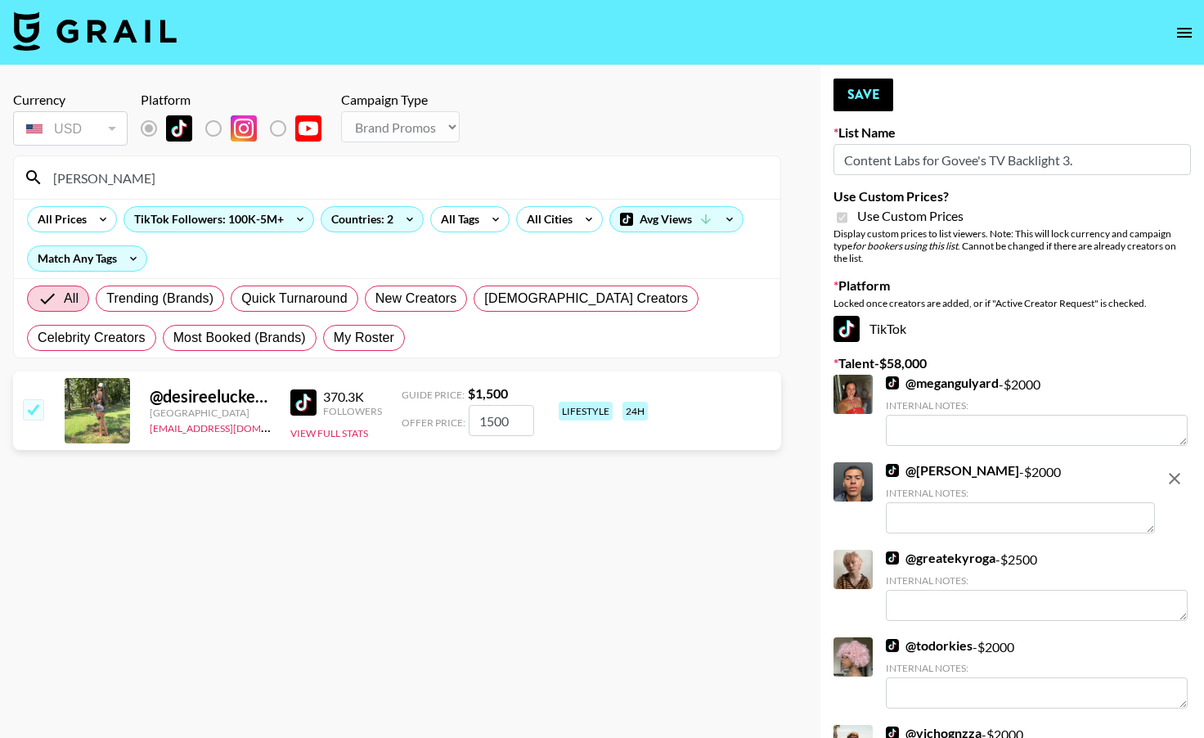
drag, startPoint x: 530, startPoint y: 416, endPoint x: 464, endPoint y: 415, distance: 66.3
click at [464, 415] on div "Offer Price: 1500" at bounding box center [468, 420] width 132 height 31
click at [863, 98] on button "Save" at bounding box center [863, 95] width 60 height 33
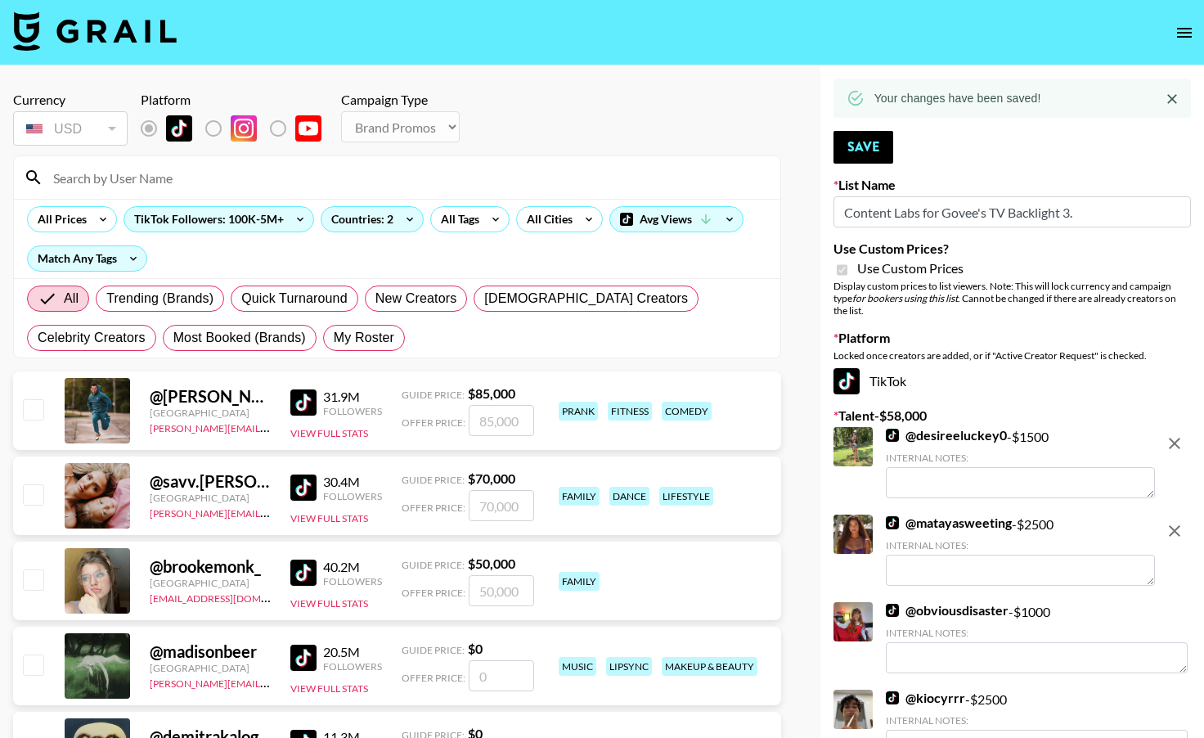
click at [202, 174] on input at bounding box center [406, 177] width 727 height 26
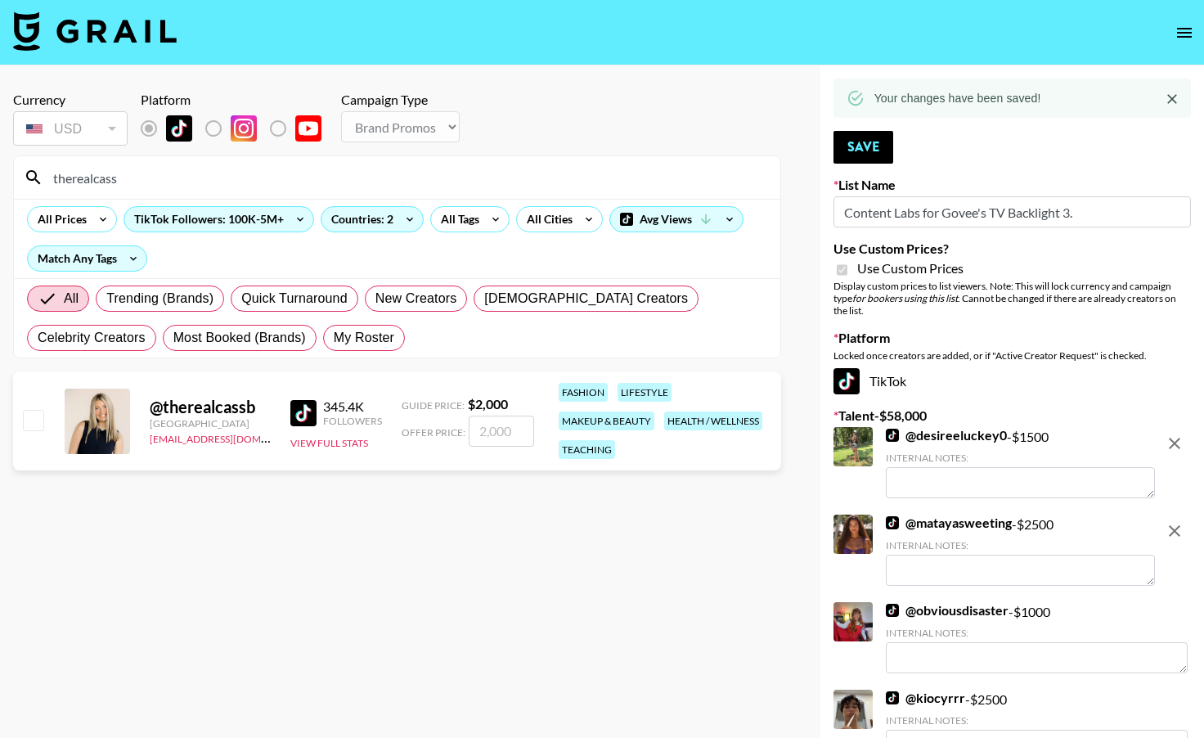
type input "therealcass"
click at [33, 415] on input "checkbox" at bounding box center [33, 420] width 20 height 20
checkbox input "true"
type input "2000"
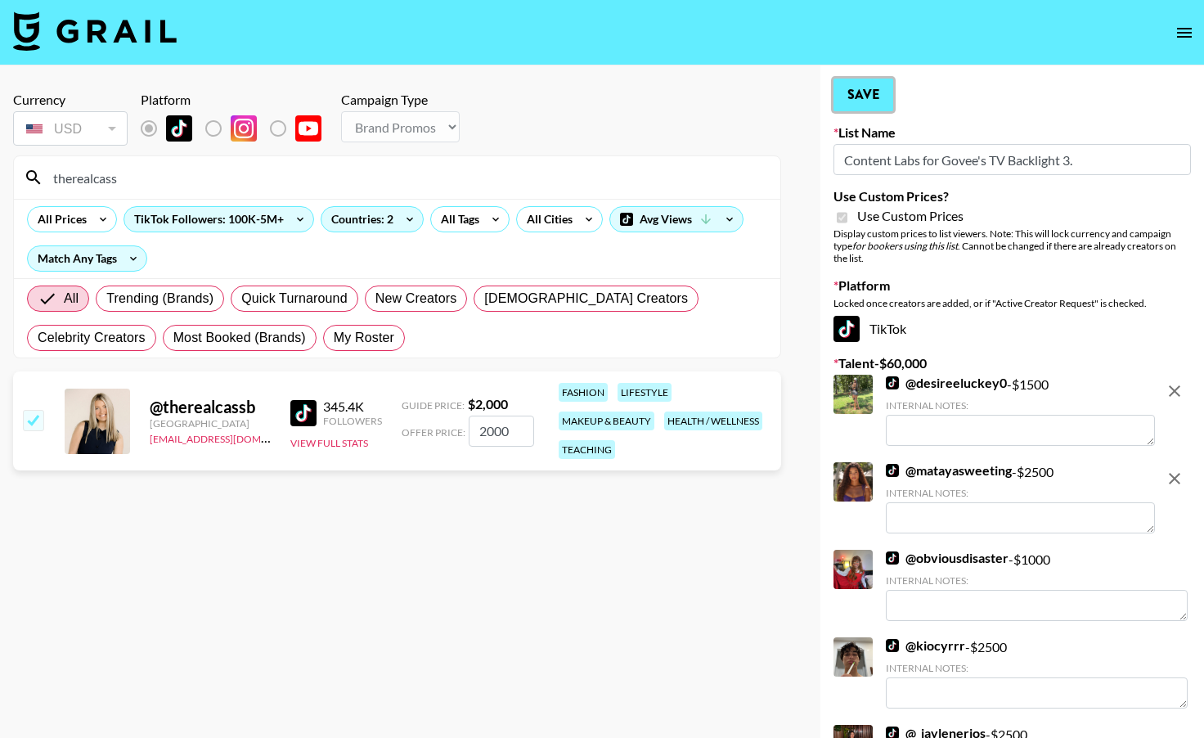
click at [870, 100] on button "Save" at bounding box center [863, 95] width 60 height 33
